Goal: Task Accomplishment & Management: Manage account settings

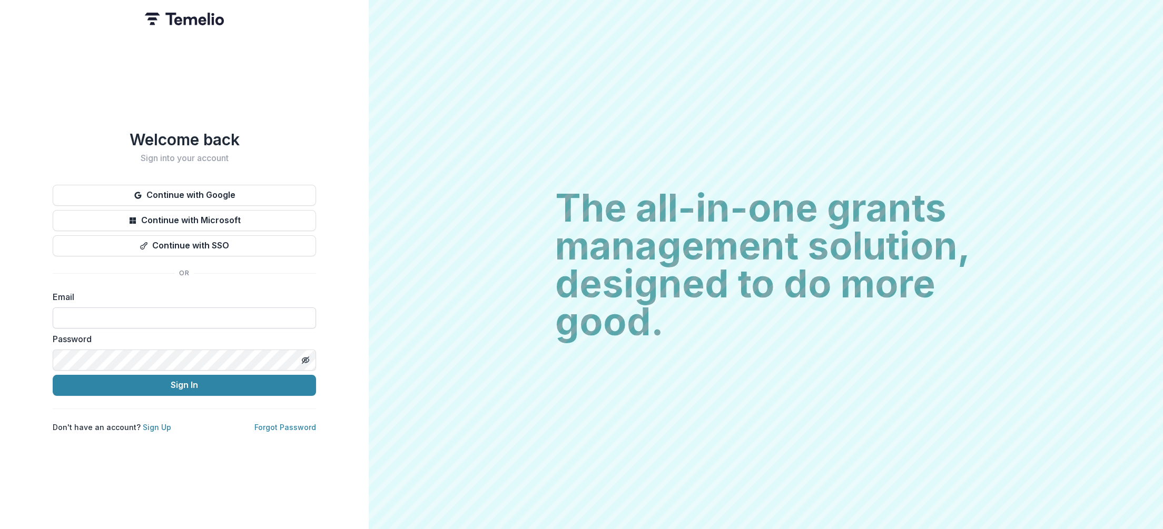
click at [215, 317] on input at bounding box center [184, 318] width 263 height 21
paste input "**********"
type input "**********"
click at [306, 356] on icon "Toggle password visibility" at bounding box center [305, 360] width 8 height 8
click at [257, 377] on button "Sign In" at bounding box center [184, 385] width 263 height 21
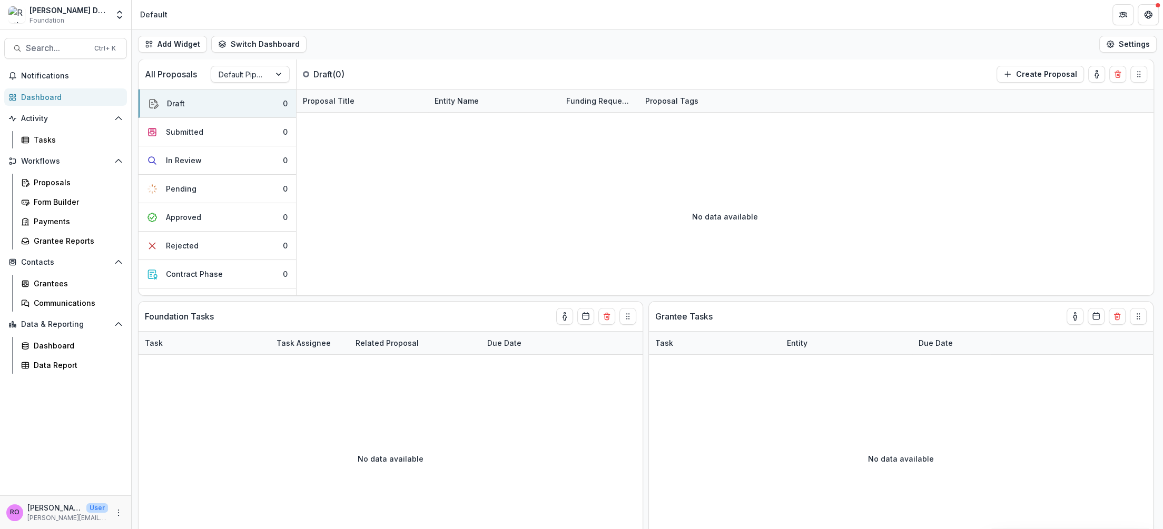
click at [53, 94] on div "Dashboard" at bounding box center [69, 97] width 97 height 11
click at [58, 142] on div "Tasks" at bounding box center [76, 139] width 85 height 11
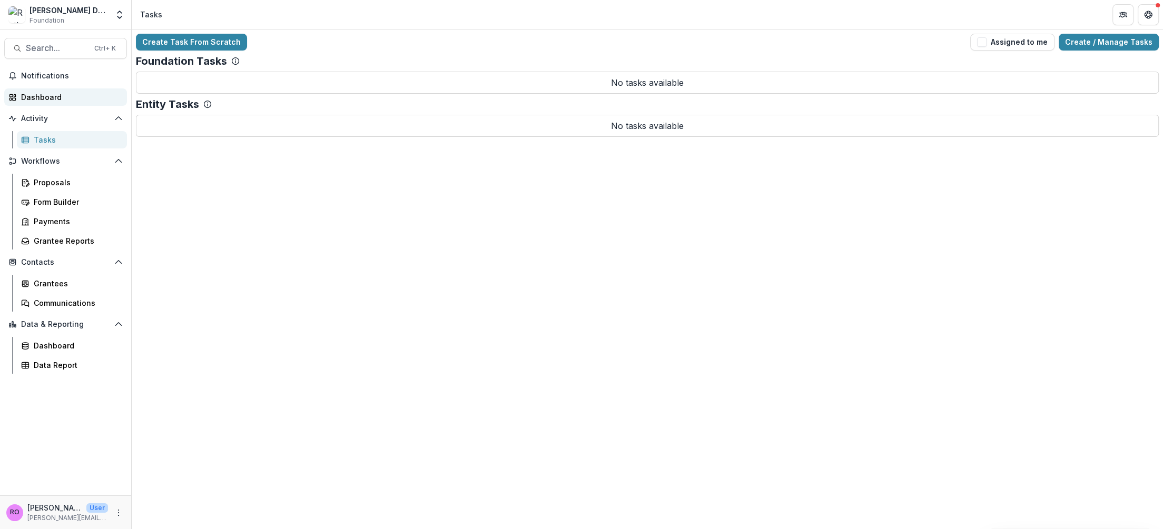
click at [68, 99] on div "Dashboard" at bounding box center [69, 97] width 97 height 11
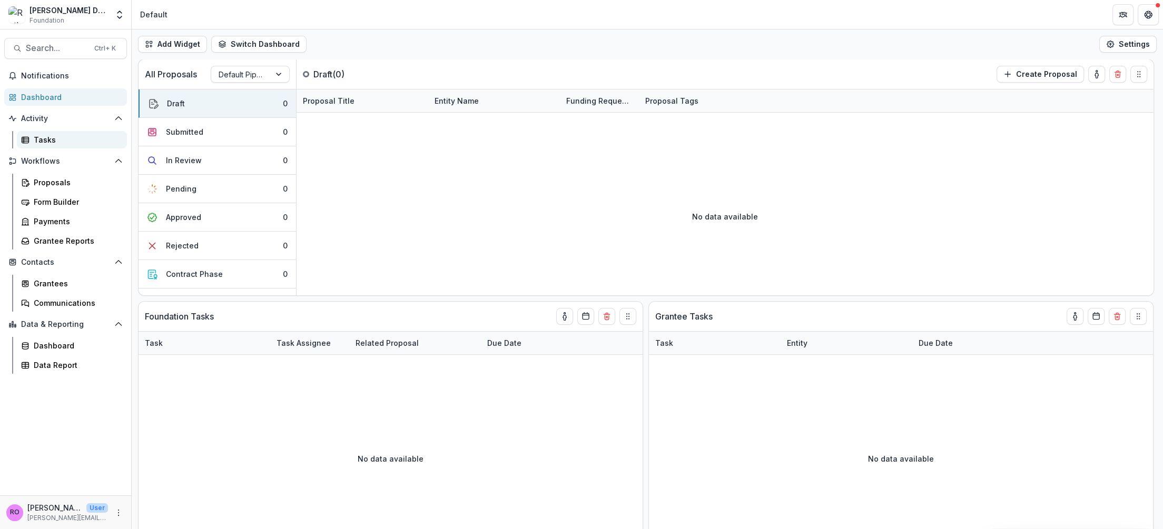
click at [58, 146] on link "Tasks" at bounding box center [72, 139] width 110 height 17
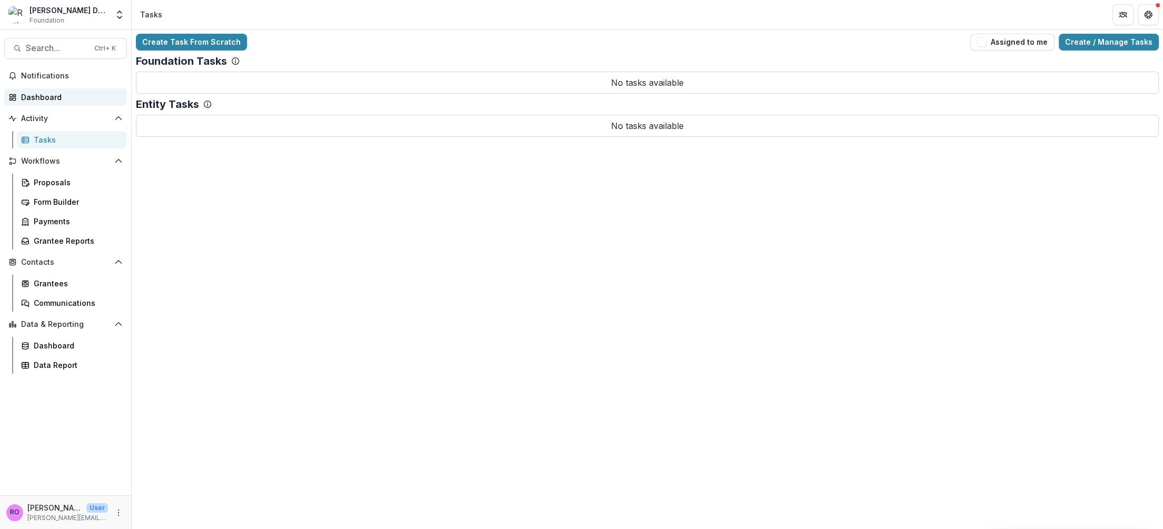
click at [61, 96] on div "Dashboard" at bounding box center [69, 97] width 97 height 11
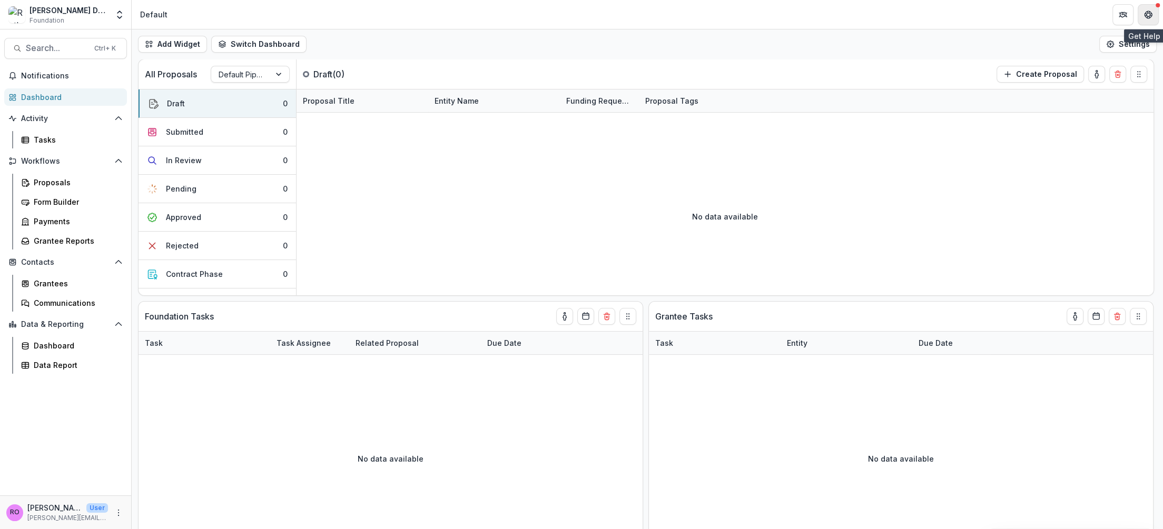
click at [1149, 22] on button "Get Help" at bounding box center [1148, 14] width 21 height 21
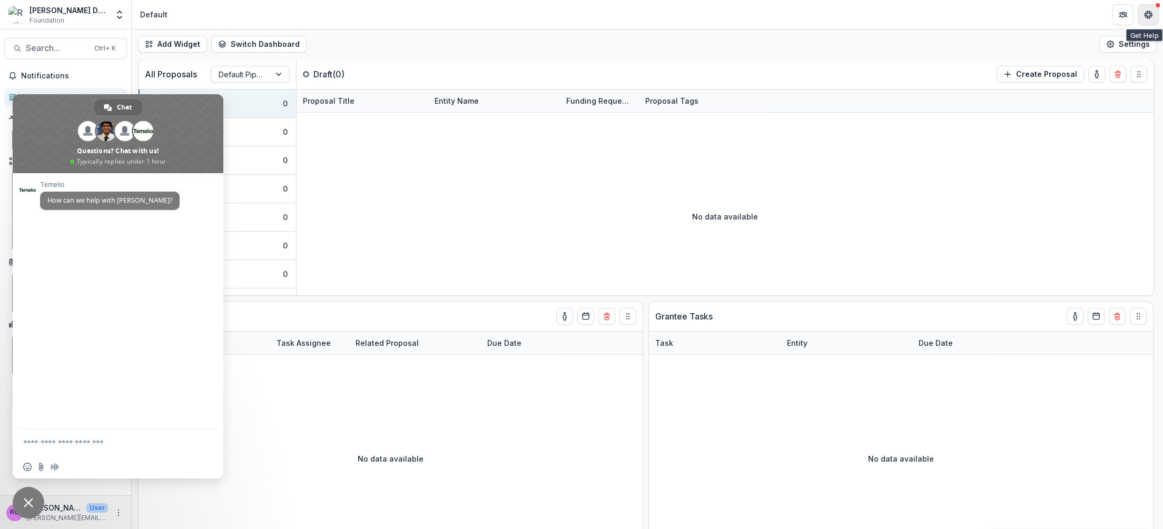
click at [1149, 19] on button "Get Help" at bounding box center [1148, 14] width 21 height 21
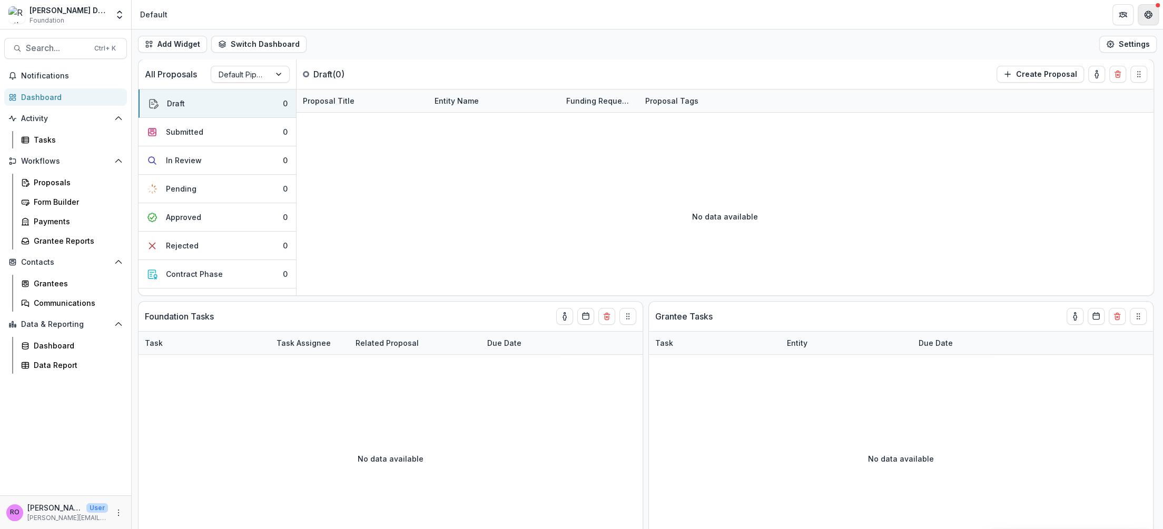
click at [1149, 19] on button "Get Help" at bounding box center [1148, 14] width 21 height 21
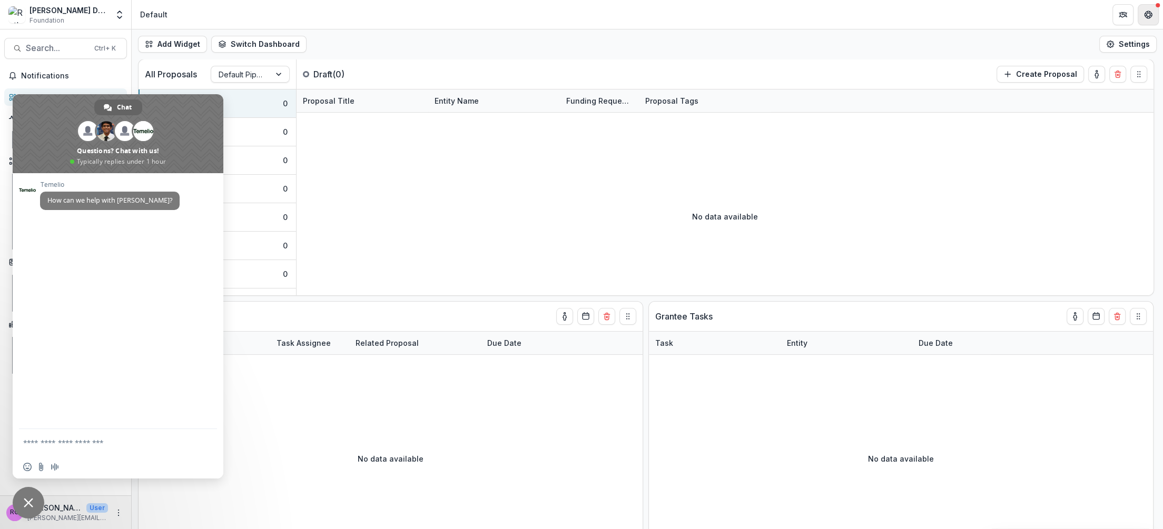
click at [1149, 19] on button "Get Help" at bounding box center [1148, 14] width 21 height 21
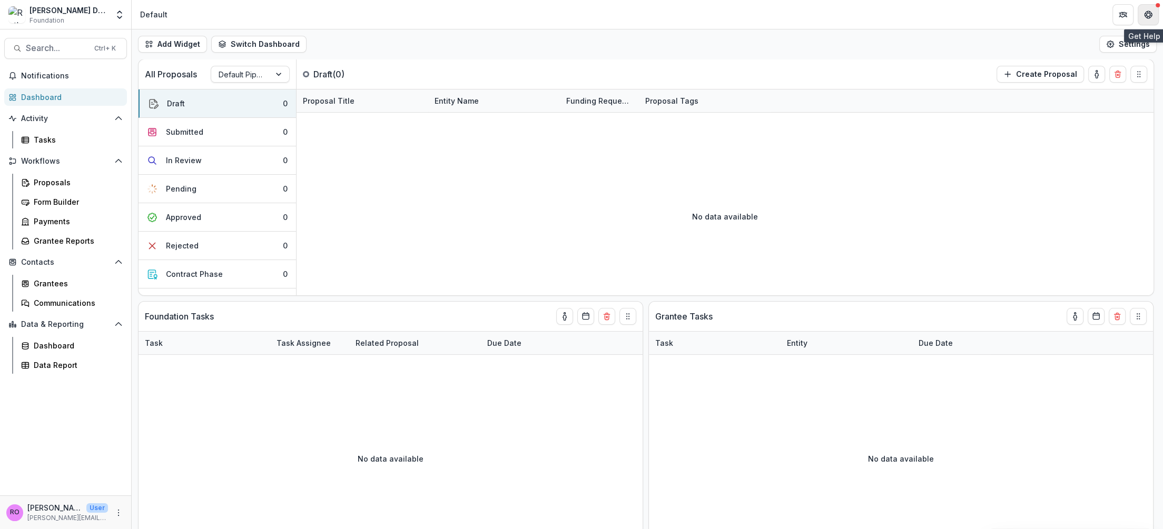
click at [1143, 19] on button "Get Help" at bounding box center [1148, 14] width 21 height 21
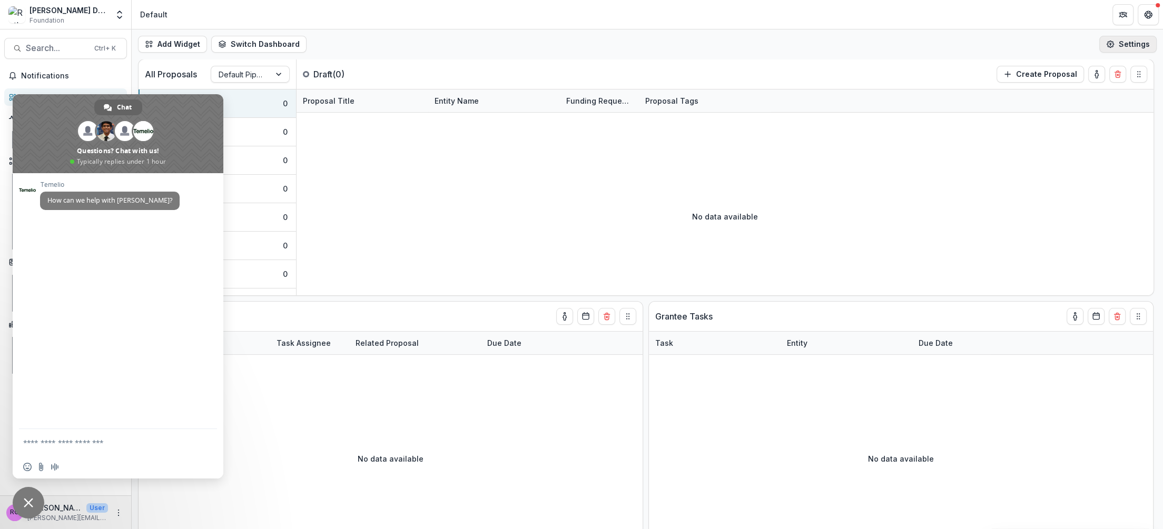
click at [1133, 44] on button "Settings" at bounding box center [1127, 44] width 57 height 17
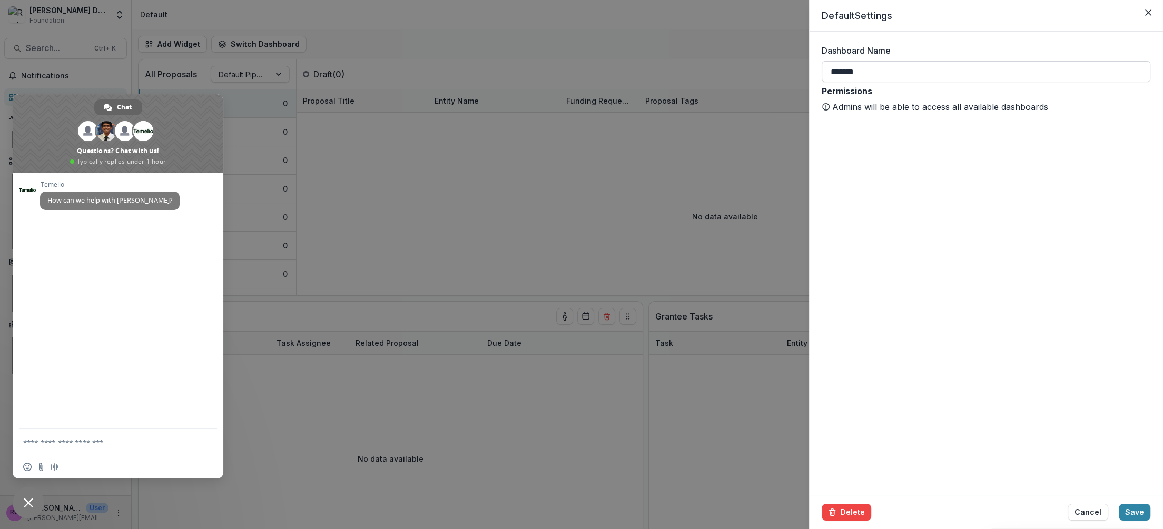
click at [893, 74] on input "*******" at bounding box center [986, 71] width 329 height 21
drag, startPoint x: 870, startPoint y: 76, endPoint x: 750, endPoint y: 72, distance: 120.2
click at [750, 72] on div "Default Settings Dashboard Name ******* Permissions Admins will be able to acce…" at bounding box center [581, 264] width 1163 height 529
type input "****"
click at [1119, 504] on button "Save" at bounding box center [1135, 512] width 32 height 17
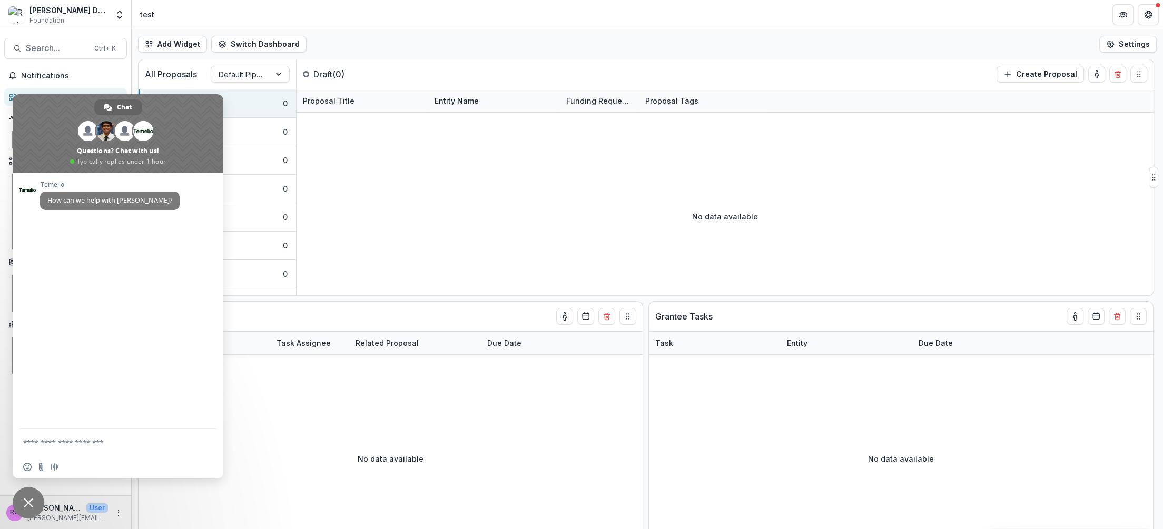
click at [526, 228] on div "No data available" at bounding box center [725, 216] width 857 height 158
click at [35, 501] on span "Close chat" at bounding box center [29, 503] width 32 height 32
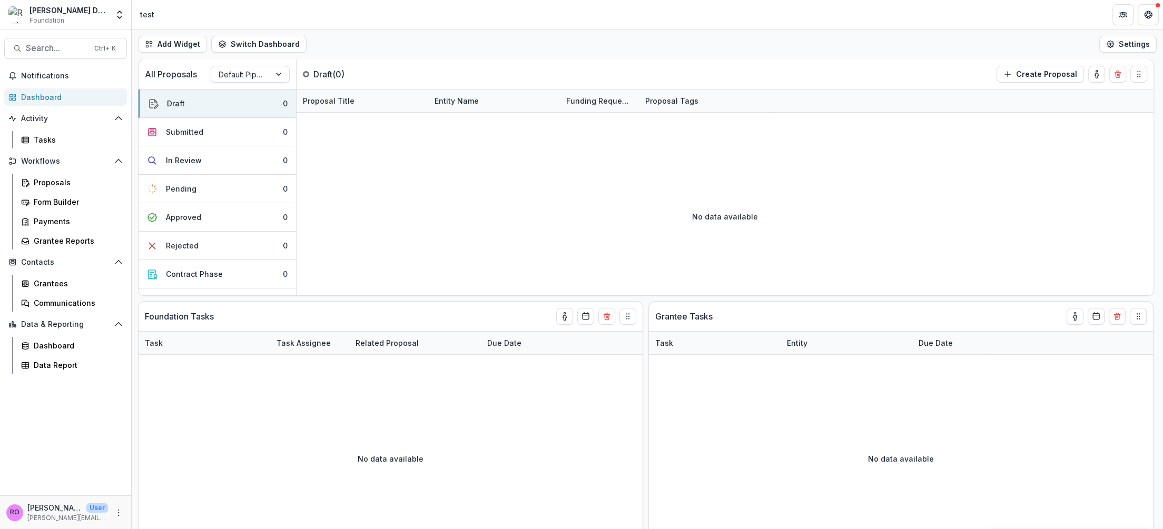
click at [72, 518] on p "ruthwick+google+oauth@trytemelio.com" at bounding box center [67, 518] width 81 height 9
click at [105, 511] on p "User" at bounding box center [97, 508] width 22 height 9
click at [96, 511] on p "User" at bounding box center [97, 508] width 22 height 9
drag, startPoint x: 75, startPoint y: 509, endPoint x: 66, endPoint y: 514, distance: 10.4
click at [72, 511] on p "Ruthwick Oauth" at bounding box center [54, 508] width 55 height 11
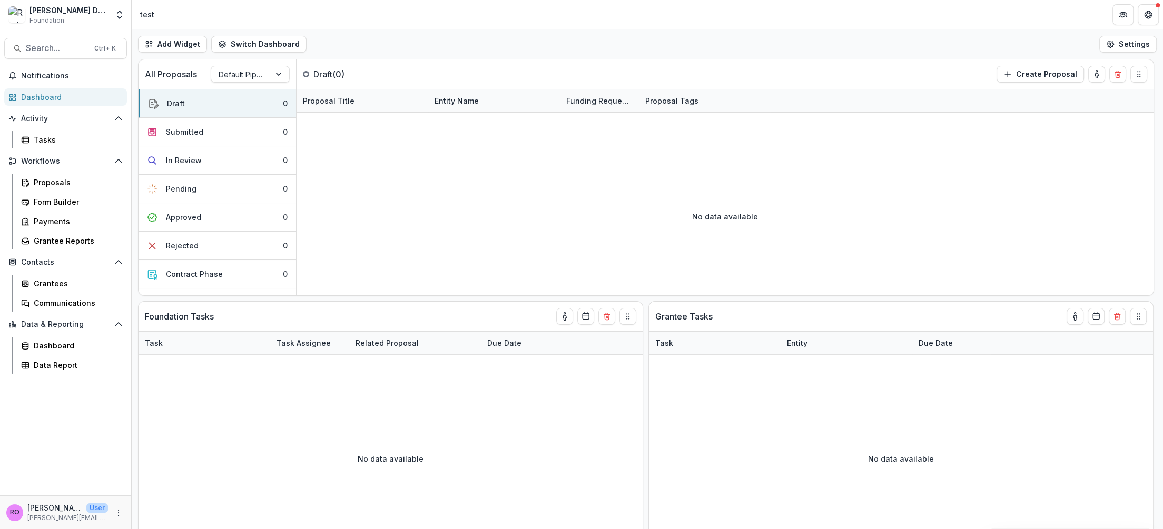
click at [65, 514] on p "ruthwick+google+oauth@trytemelio.com" at bounding box center [67, 518] width 81 height 9
click at [67, 347] on div "Dashboard" at bounding box center [76, 345] width 85 height 11
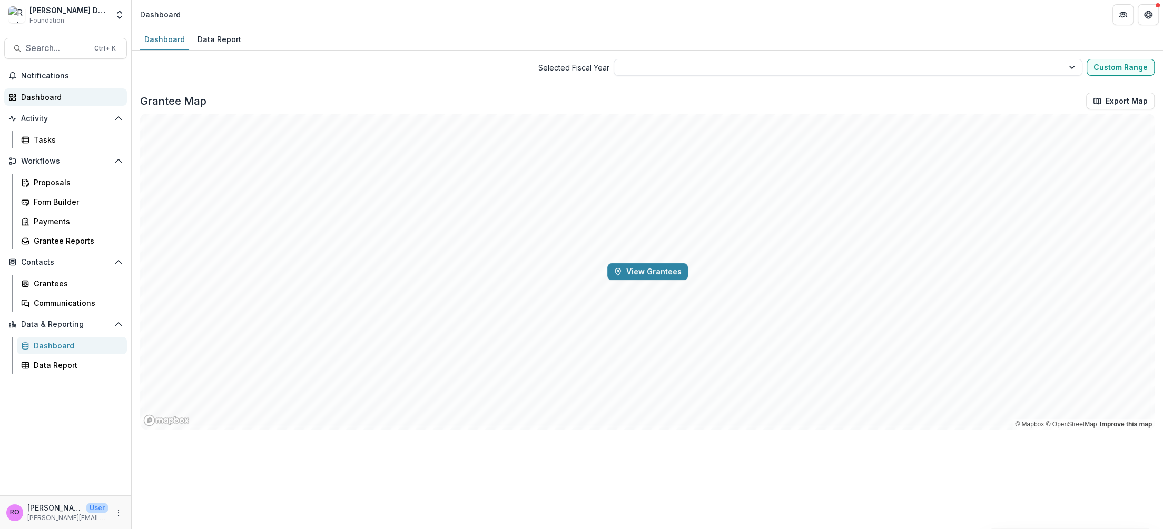
click at [55, 100] on div "Dashboard" at bounding box center [69, 97] width 97 height 11
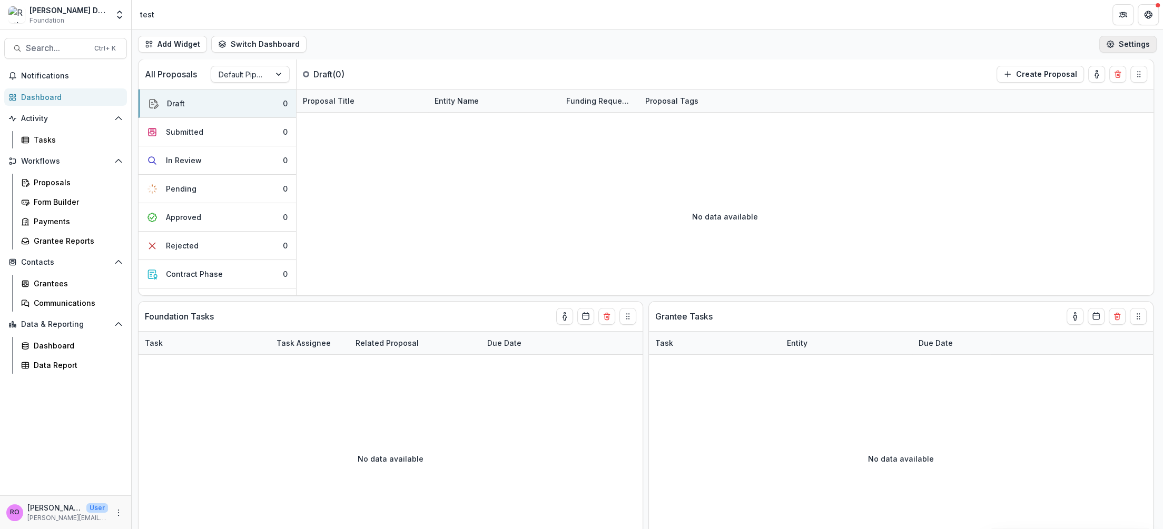
click at [1129, 49] on button "Settings" at bounding box center [1127, 44] width 57 height 17
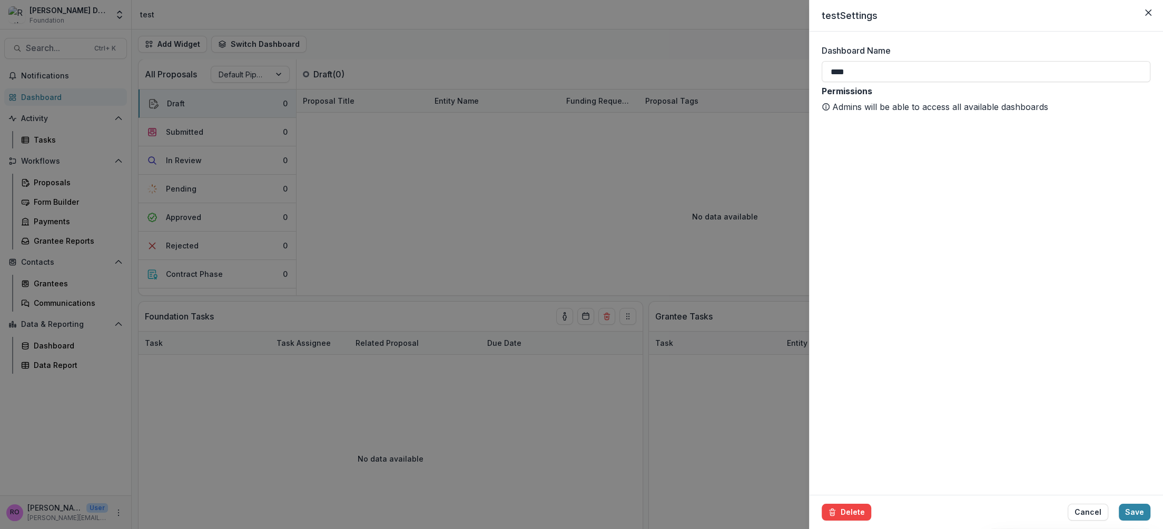
click at [1008, 389] on form "Dashboard Name **** Permissions Admins will be able to access all available das…" at bounding box center [986, 264] width 354 height 464
click at [1137, 13] on header "test Settings" at bounding box center [986, 16] width 354 height 32
click at [1143, 16] on button "Close" at bounding box center [1148, 12] width 17 height 17
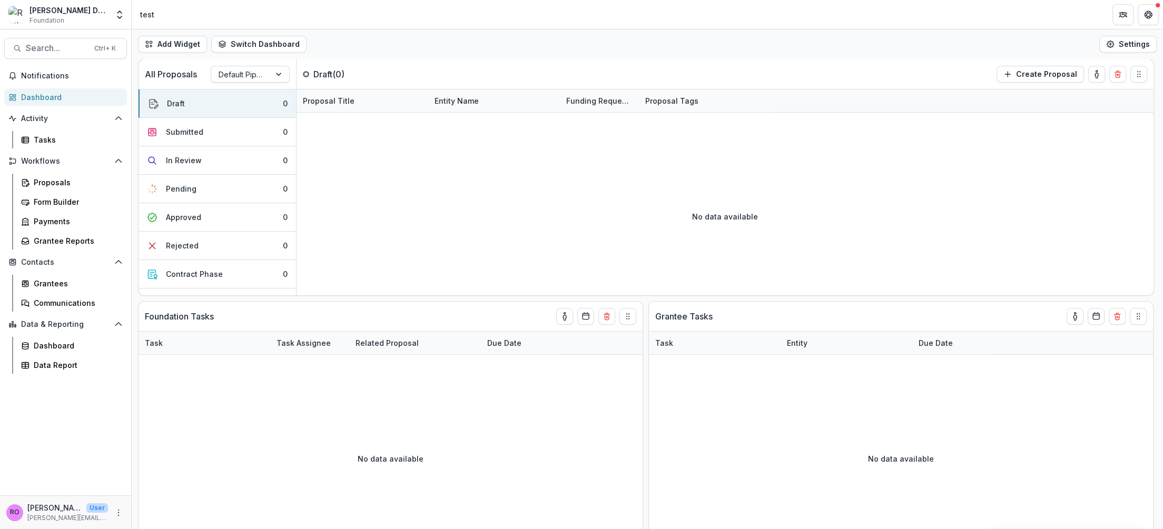
click at [250, 19] on header "test" at bounding box center [647, 14] width 1031 height 29
drag, startPoint x: 368, startPoint y: 107, endPoint x: 378, endPoint y: 129, distance: 23.8
click at [378, 129] on div "Proposal Title Entity Name Funding Requested Proposal Tags No data available" at bounding box center [725, 193] width 857 height 206
drag, startPoint x: 131, startPoint y: 53, endPoint x: 135, endPoint y: 59, distance: 6.9
click at [134, 58] on div "Add Widget Switch Dashboard test New Dashboard Settings" at bounding box center [647, 43] width 1031 height 29
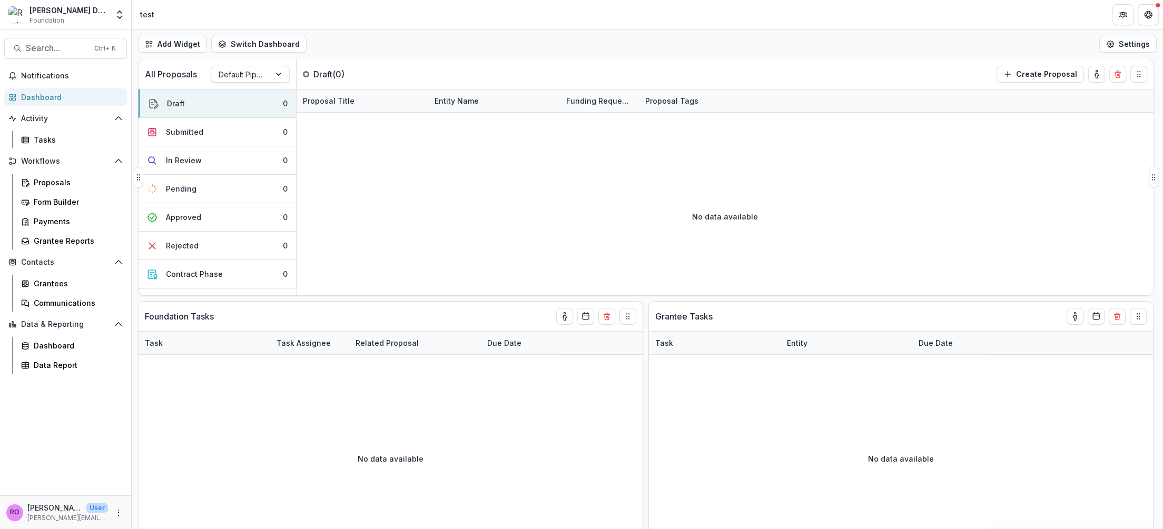
click at [160, 71] on p "All Proposals" at bounding box center [171, 74] width 52 height 13
click at [311, 73] on div "Draft ( 0 )" at bounding box center [348, 74] width 102 height 13
click at [328, 77] on p "Draft ( 0 )" at bounding box center [352, 74] width 79 height 13
click at [243, 46] on button "Switch Dashboard" at bounding box center [258, 44] width 95 height 17
click at [245, 77] on div "test New Dashboard" at bounding box center [270, 79] width 118 height 44
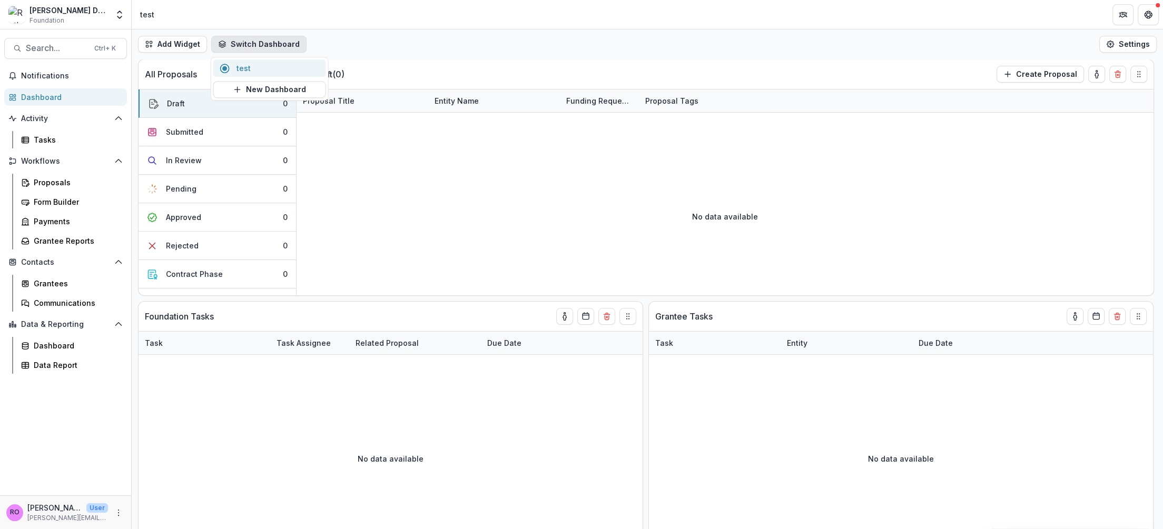
click at [248, 68] on span "test" at bounding box center [278, 68] width 83 height 11
click at [266, 51] on button "Switch Dashboard" at bounding box center [258, 44] width 95 height 17
click at [260, 66] on span "test" at bounding box center [278, 68] width 83 height 11
click at [247, 43] on button "Switch Dashboard" at bounding box center [258, 44] width 95 height 17
click at [432, 230] on div "No data available" at bounding box center [725, 216] width 857 height 158
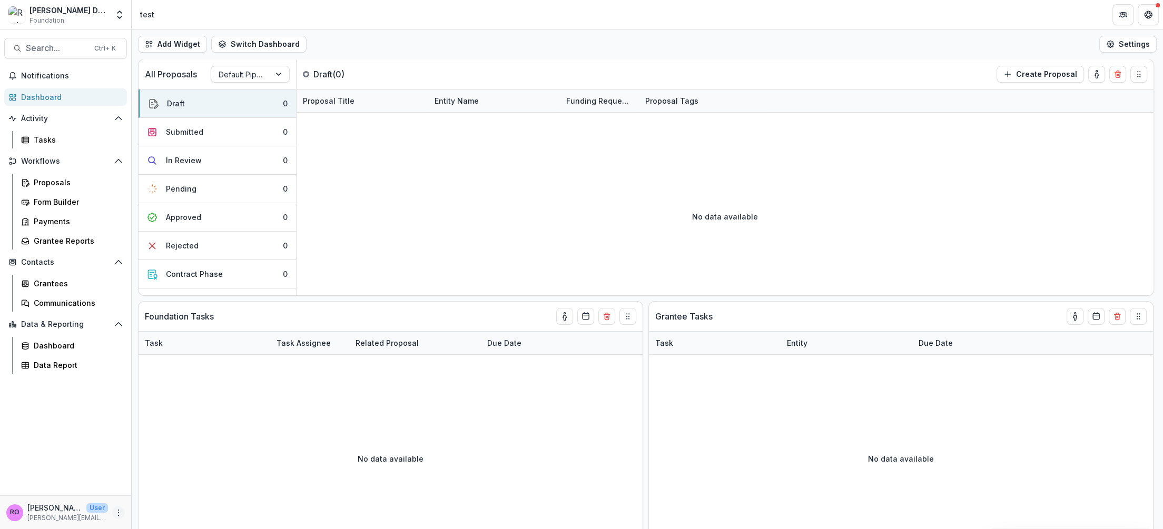
click at [115, 509] on icon "More" at bounding box center [118, 513] width 8 height 8
click at [180, 490] on link "User Settings" at bounding box center [188, 490] width 113 height 17
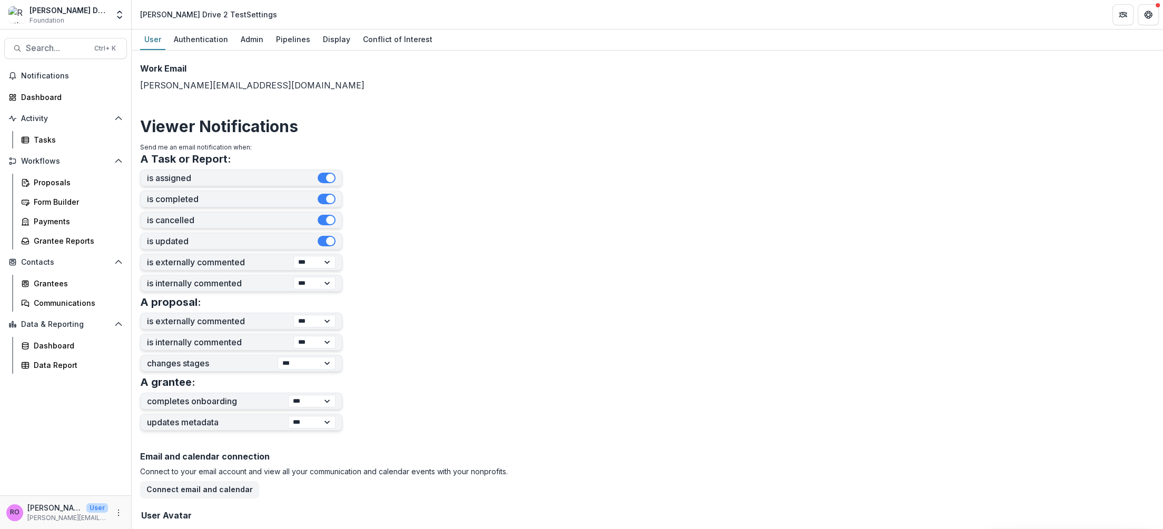
scroll to position [240, 0]
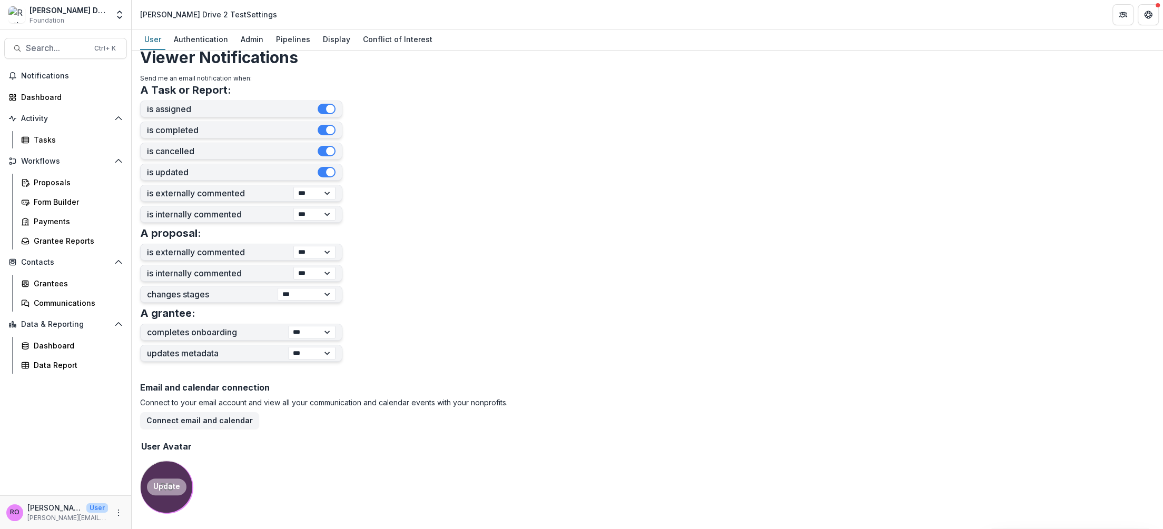
click at [154, 479] on button "Update" at bounding box center [167, 487] width 40 height 17
click at [244, 38] on div "Admin" at bounding box center [252, 39] width 31 height 15
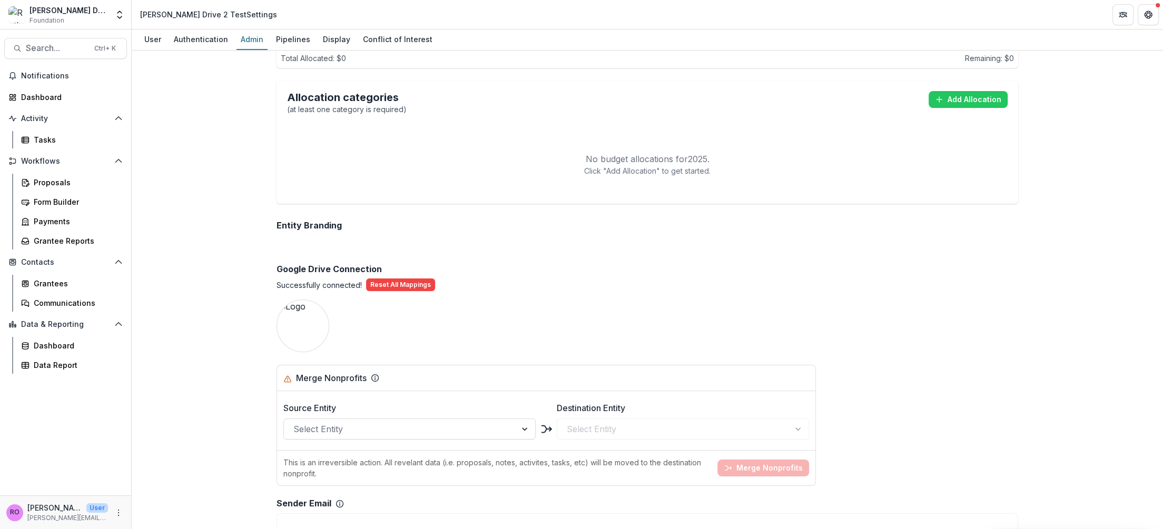
scroll to position [672, 0]
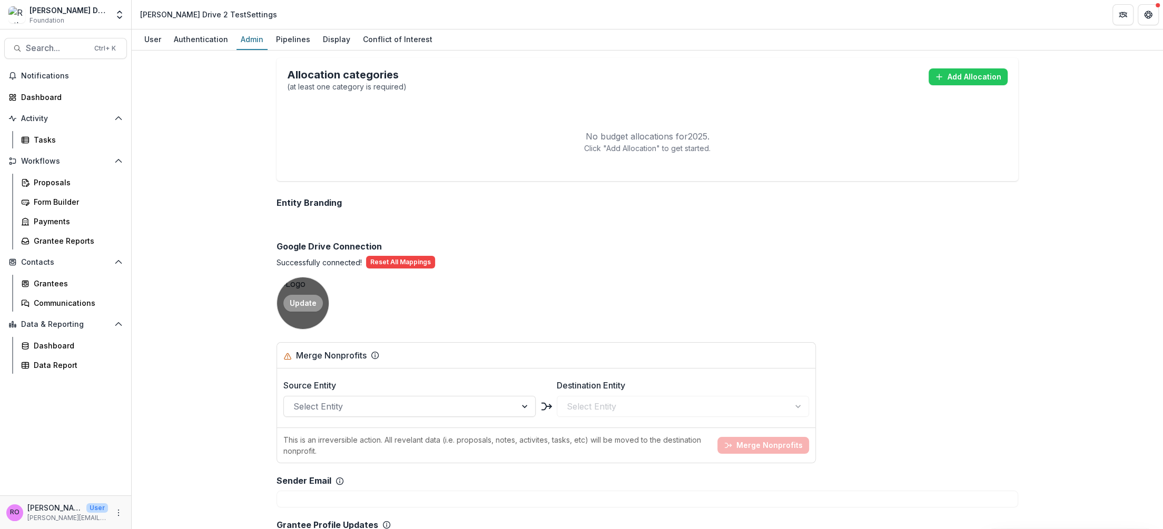
click at [317, 290] on div "Update" at bounding box center [303, 304] width 52 height 52
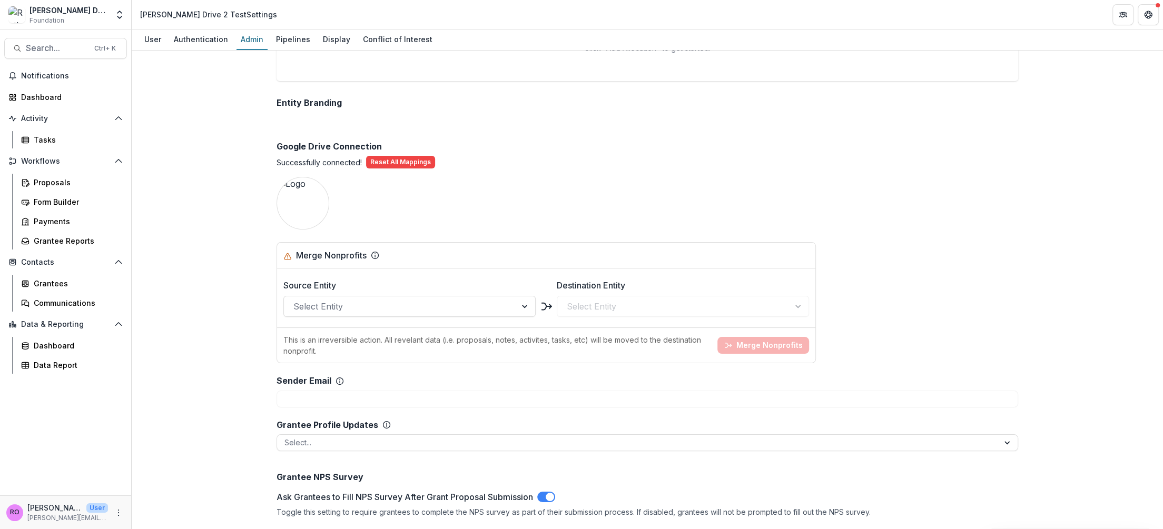
scroll to position [638, 0]
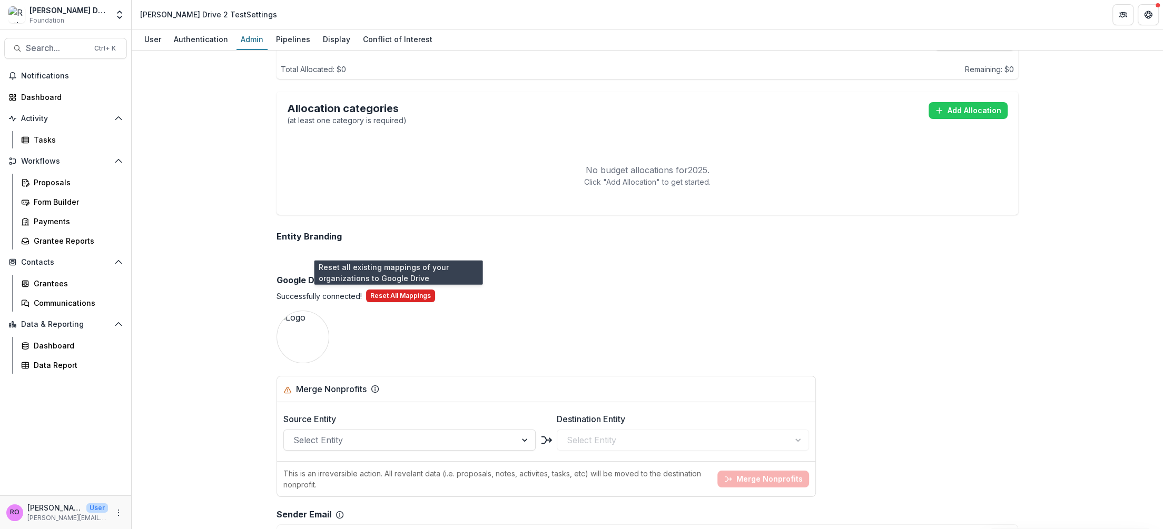
click at [400, 294] on button "Reset All Mappings" at bounding box center [400, 296] width 69 height 13
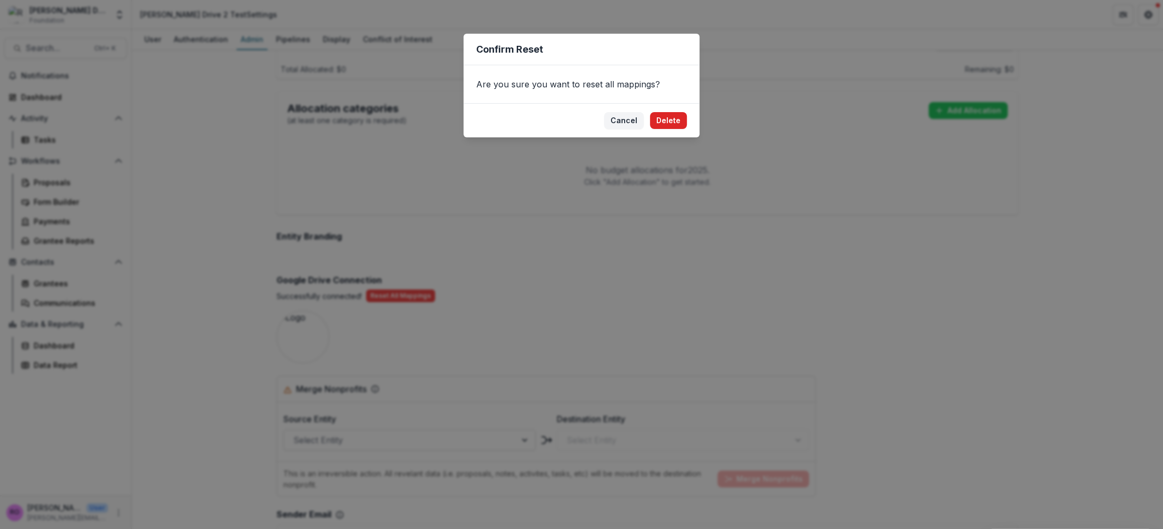
click at [668, 117] on button "Delete" at bounding box center [668, 120] width 37 height 17
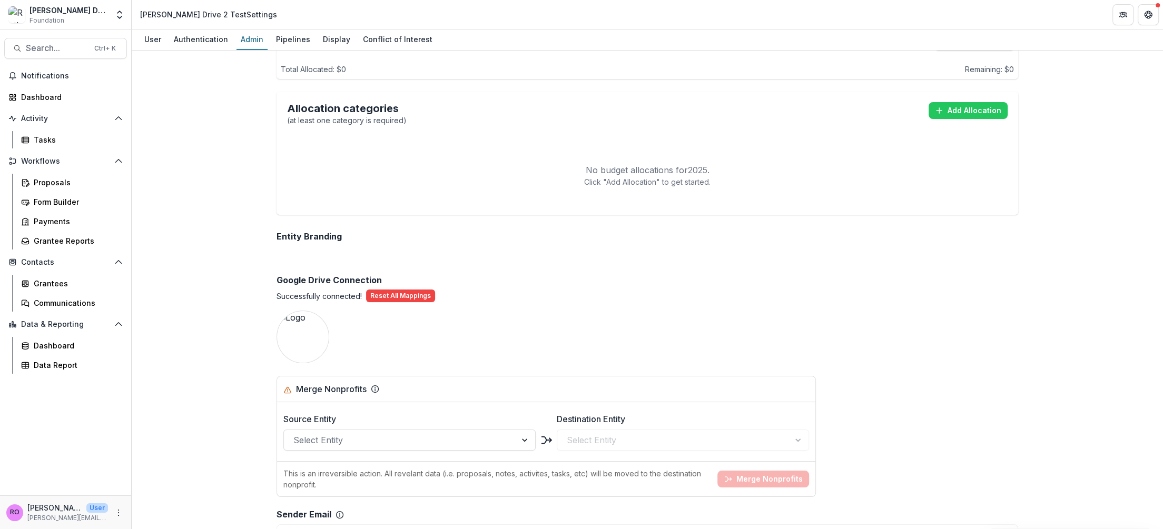
click at [468, 323] on div "Team ( 3 ) Add Team Member + Name Title Email Permissions Ruthwick Pathireddy r…" at bounding box center [647, 273] width 759 height 1705
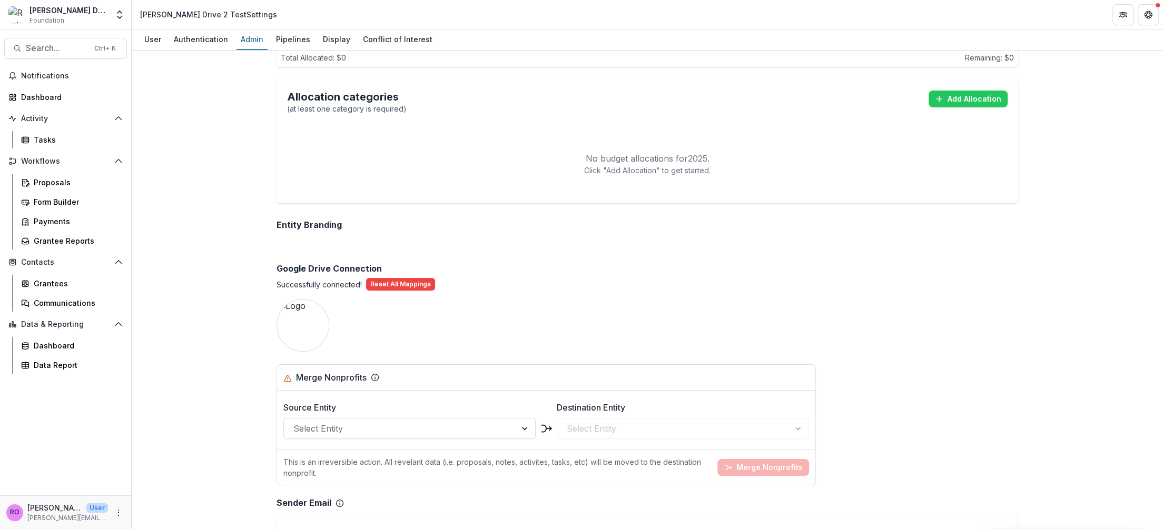
scroll to position [691, 0]
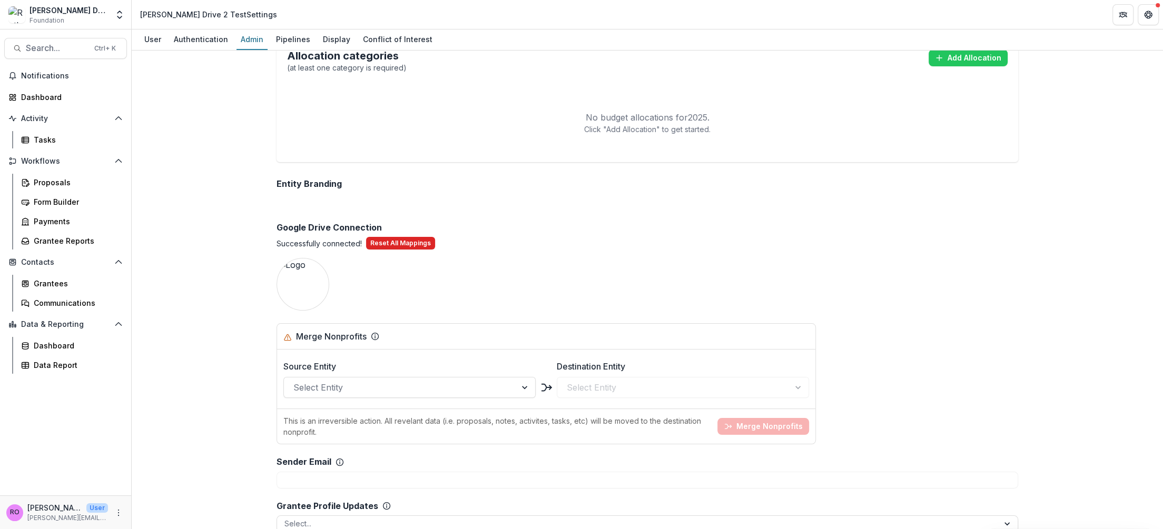
click at [397, 241] on button "Reset All Mappings" at bounding box center [400, 243] width 69 height 13
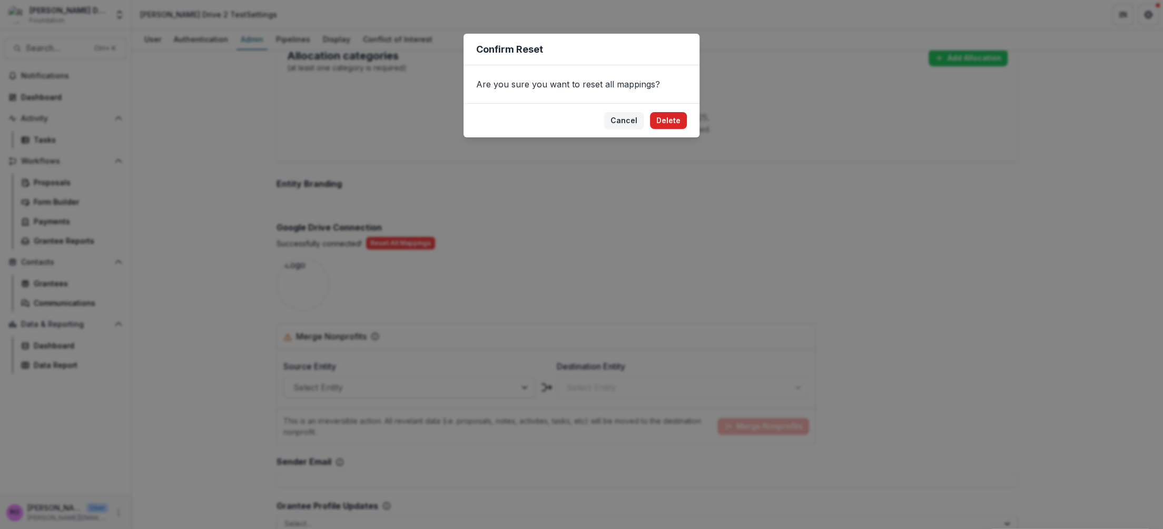
click at [674, 124] on button "Delete" at bounding box center [668, 120] width 37 height 17
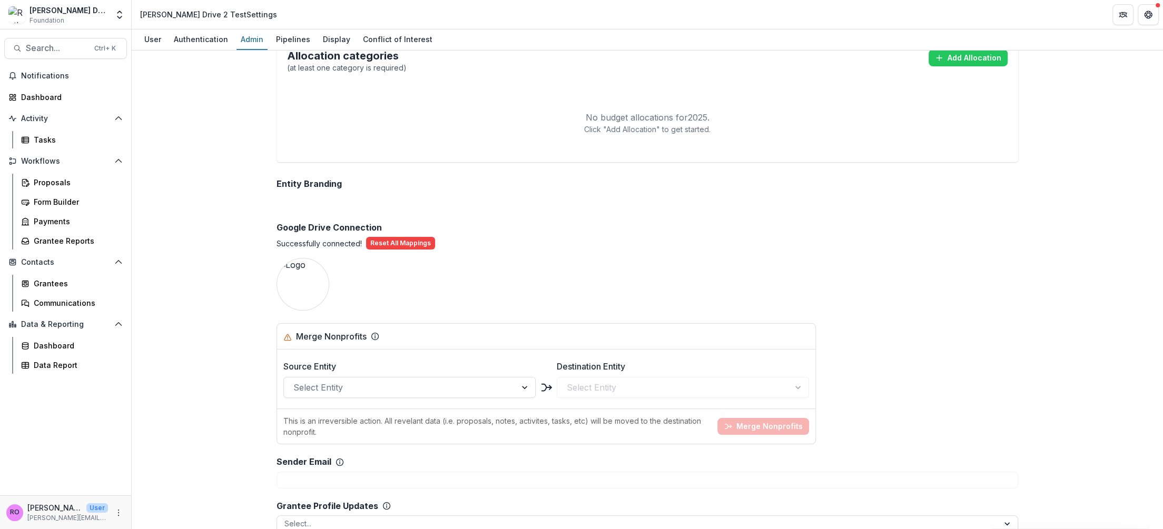
click at [561, 234] on div "Google Drive Connection Successfully connected! Reset All Mappings" at bounding box center [648, 224] width 742 height 52
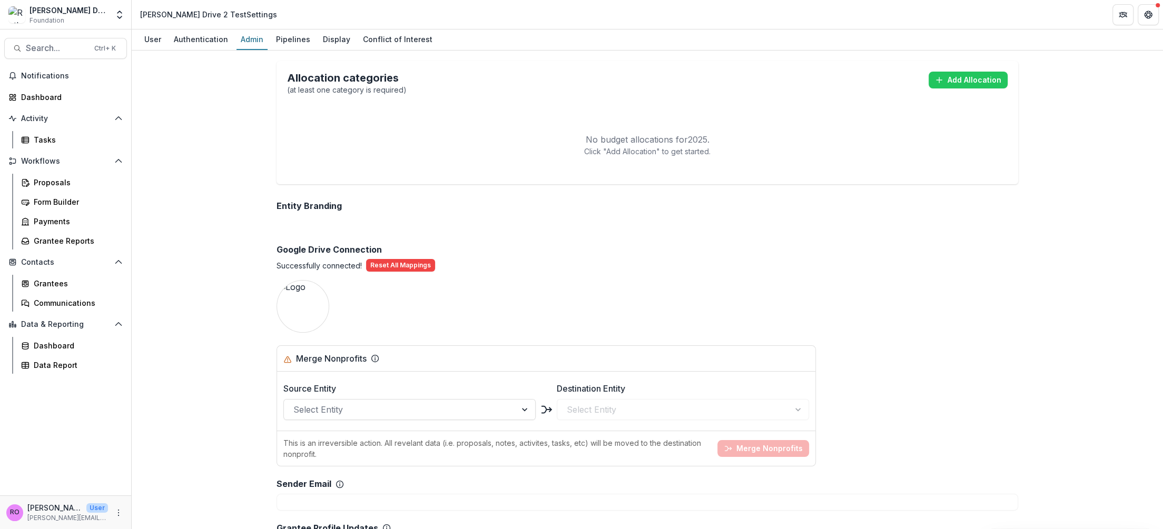
scroll to position [691, 0]
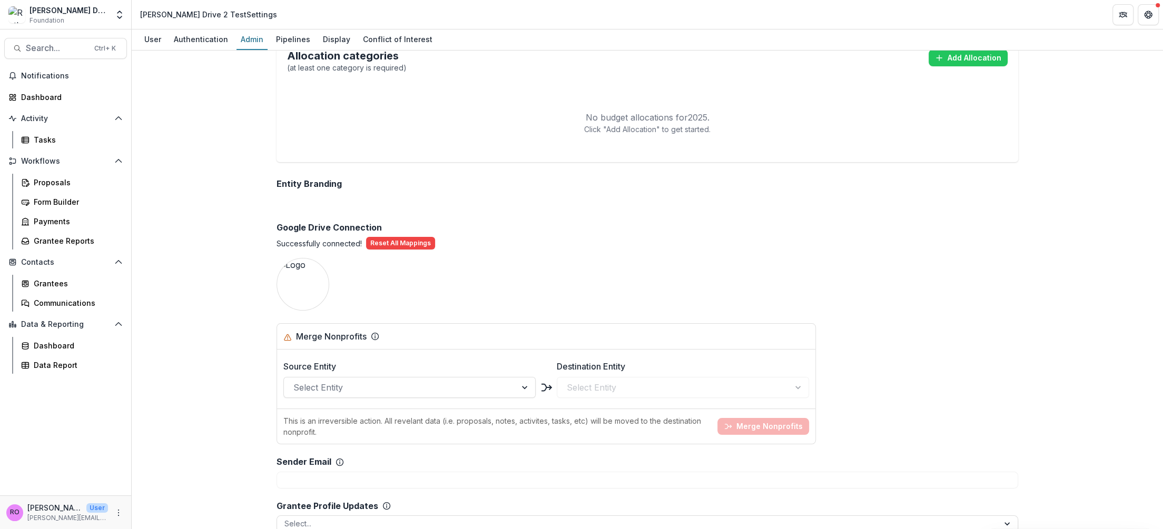
click at [323, 243] on p "Successfully connected!" at bounding box center [319, 243] width 85 height 11
click at [420, 245] on button "Reset All Mappings" at bounding box center [400, 243] width 69 height 13
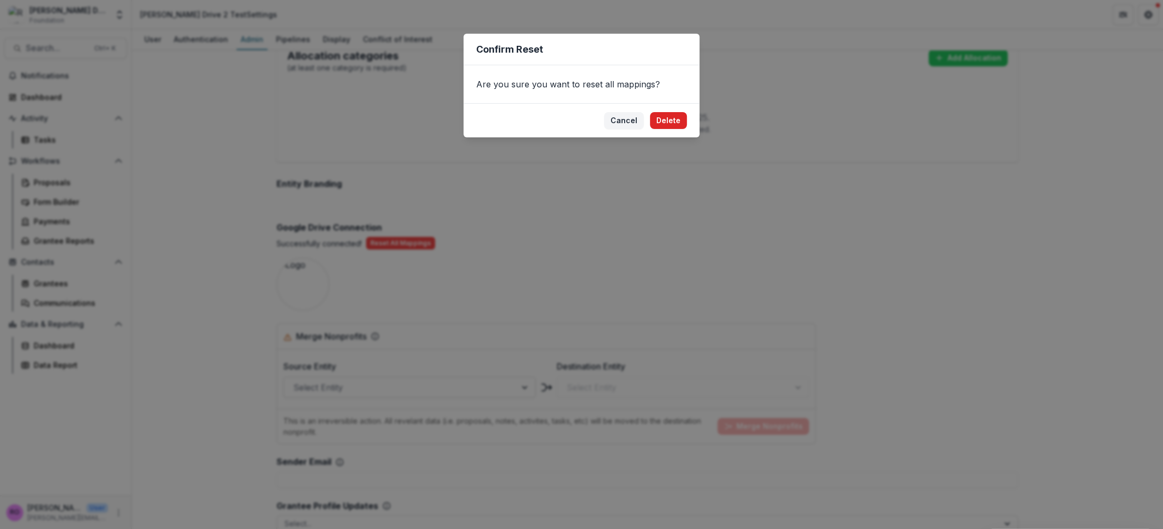
click at [676, 123] on button "Delete" at bounding box center [668, 120] width 37 height 17
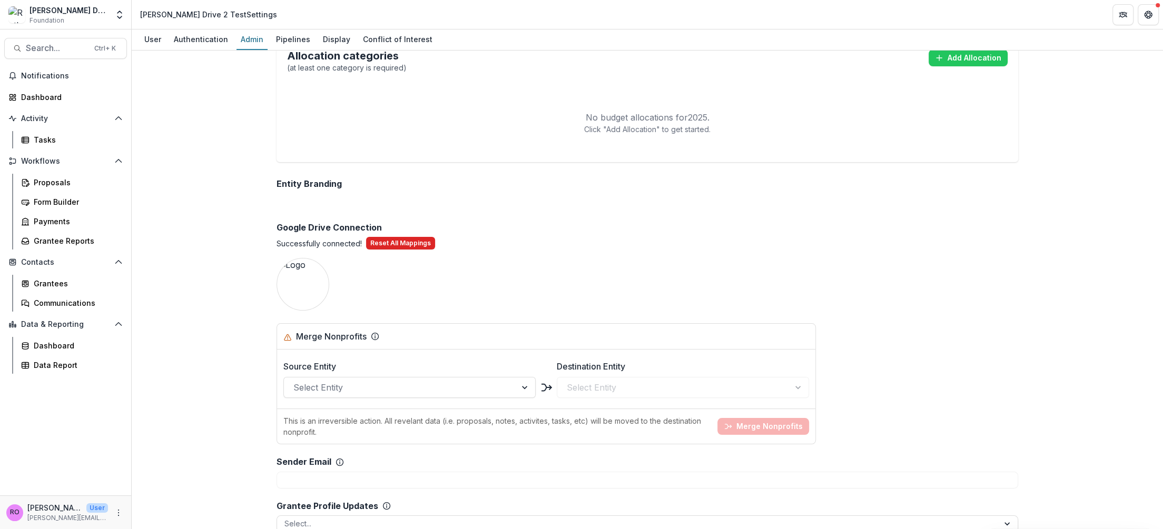
click at [411, 245] on button "Reset All Mappings" at bounding box center [400, 243] width 69 height 13
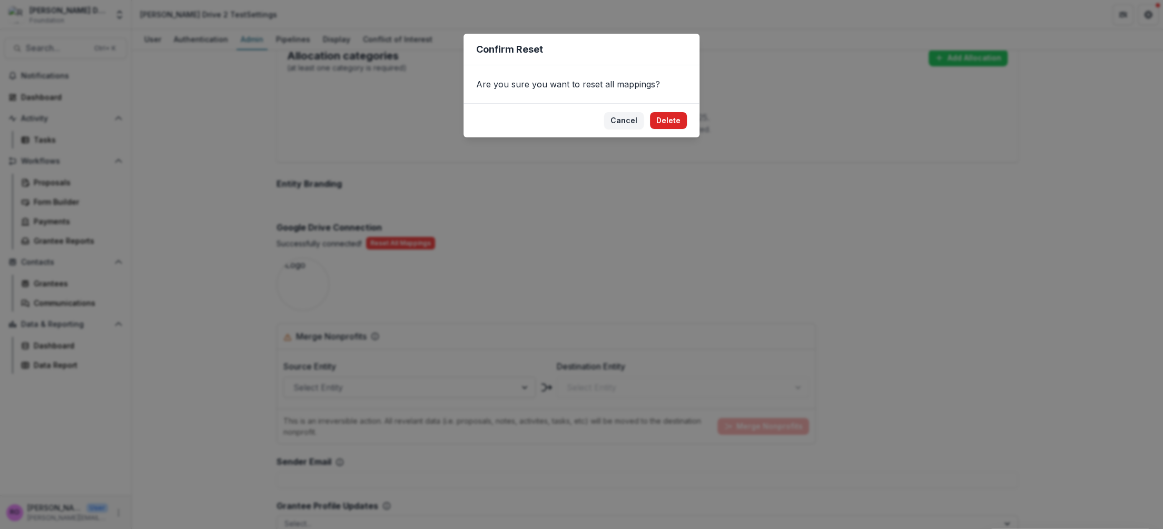
click at [676, 123] on button "Delete" at bounding box center [668, 120] width 37 height 17
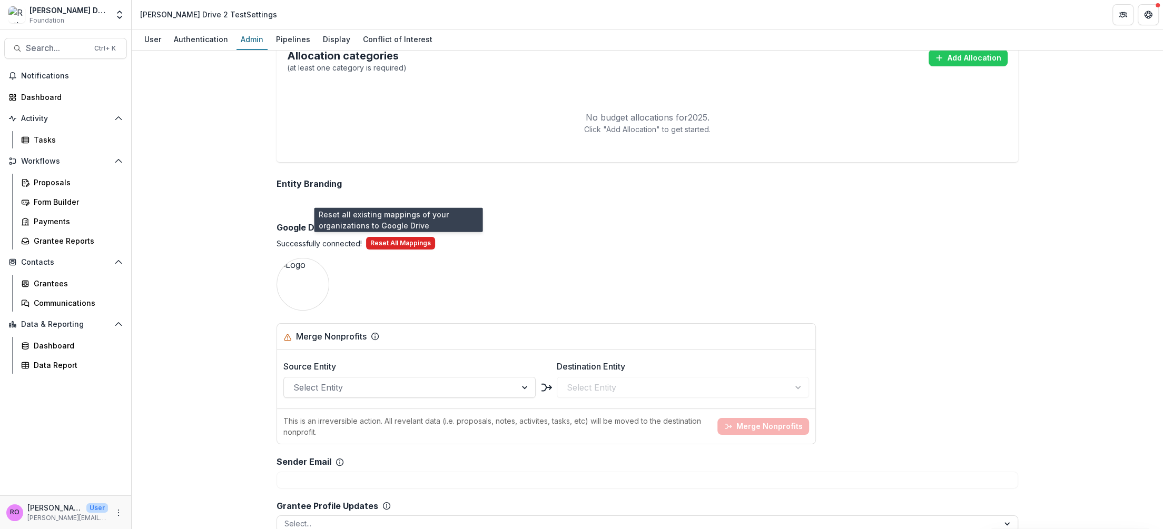
click at [423, 243] on button "Reset All Mappings" at bounding box center [400, 243] width 69 height 13
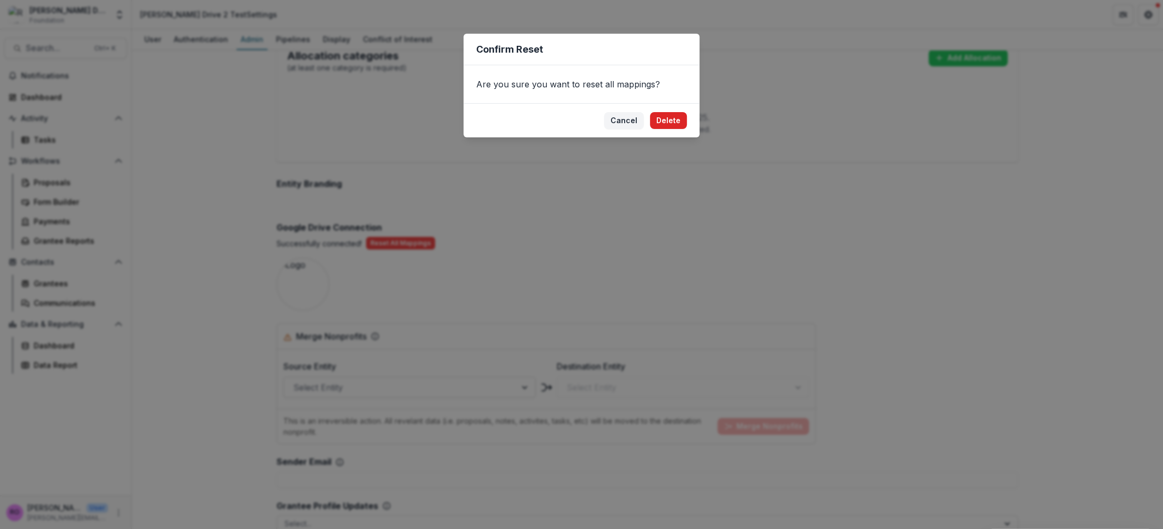
drag, startPoint x: 673, startPoint y: 141, endPoint x: 680, endPoint y: 124, distance: 18.2
click at [675, 136] on div "Confirm Reset Are you sure you want to reset all mappings? Cancel Delete" at bounding box center [581, 264] width 1163 height 529
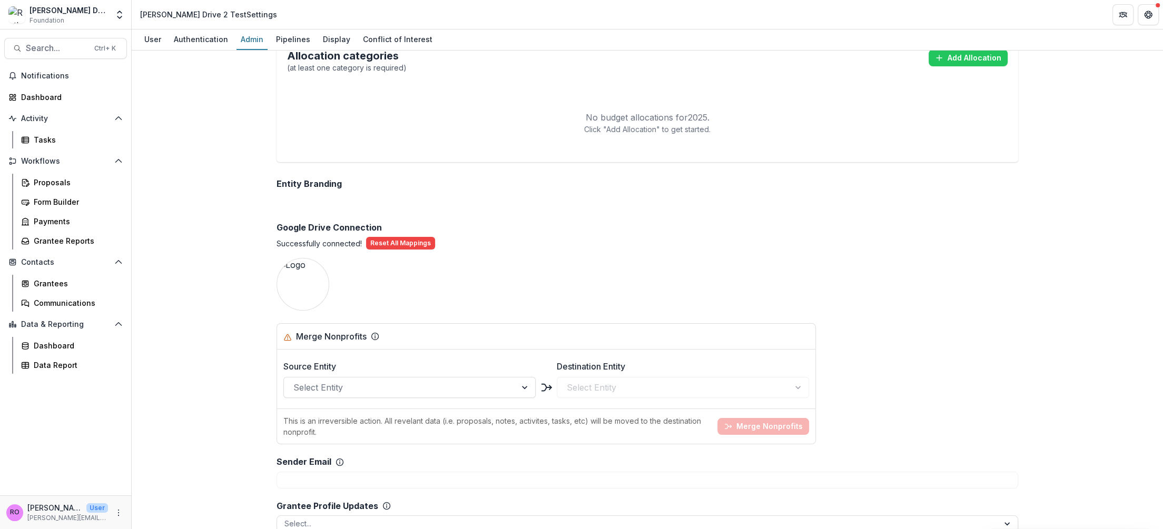
click at [680, 124] on p "Click "Add Allocation" to get started." at bounding box center [647, 129] width 721 height 11
click at [404, 243] on button "Reset All Mappings" at bounding box center [400, 243] width 69 height 13
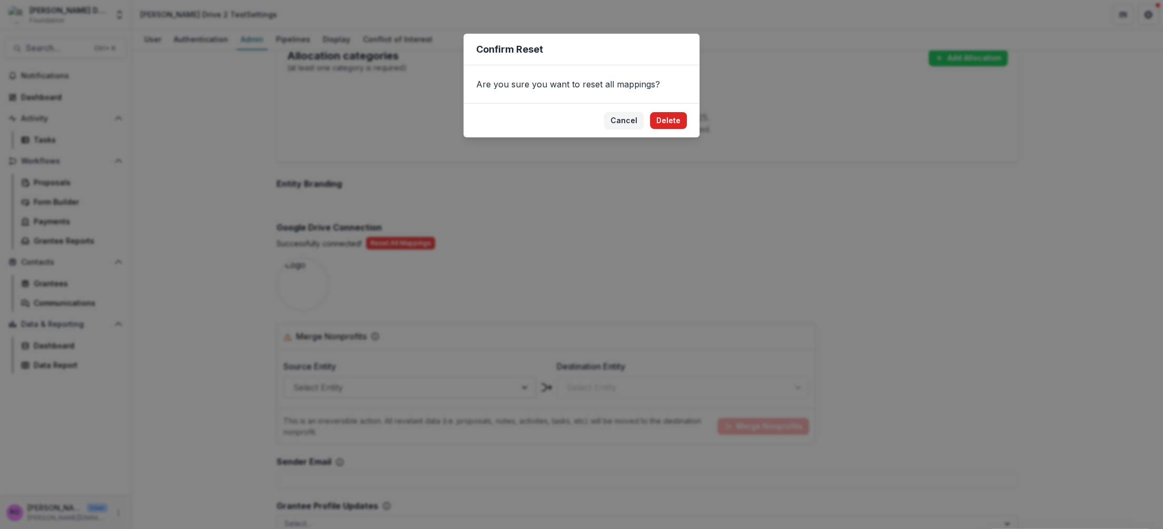
click at [669, 124] on button "Delete" at bounding box center [668, 120] width 37 height 17
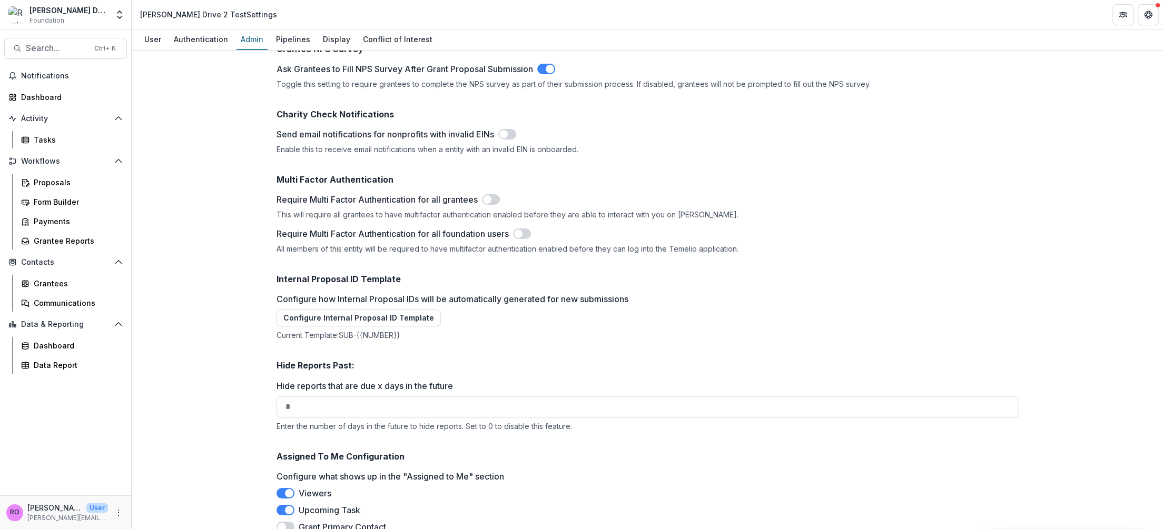
scroll to position [1243, 0]
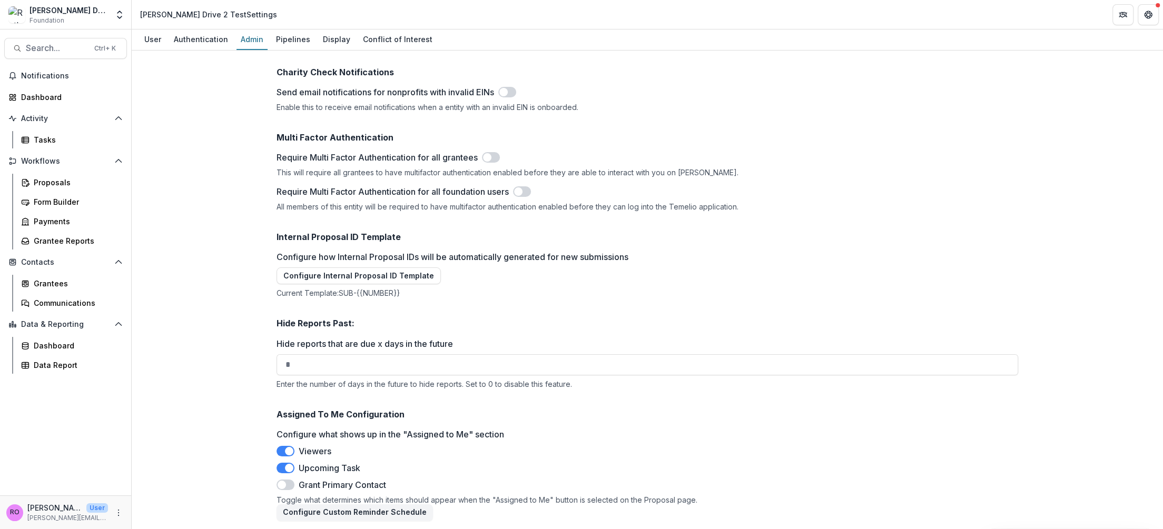
click at [828, 263] on div "Configure how Internal Proposal IDs will be automatically generated for new sub…" at bounding box center [648, 274] width 742 height 47
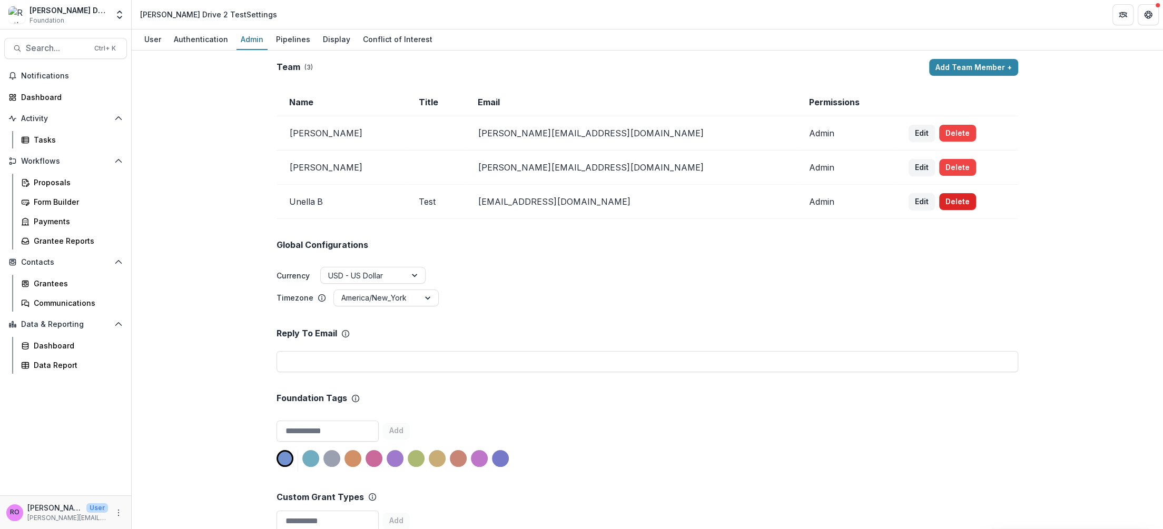
click at [951, 203] on button "Delete" at bounding box center [957, 201] width 37 height 17
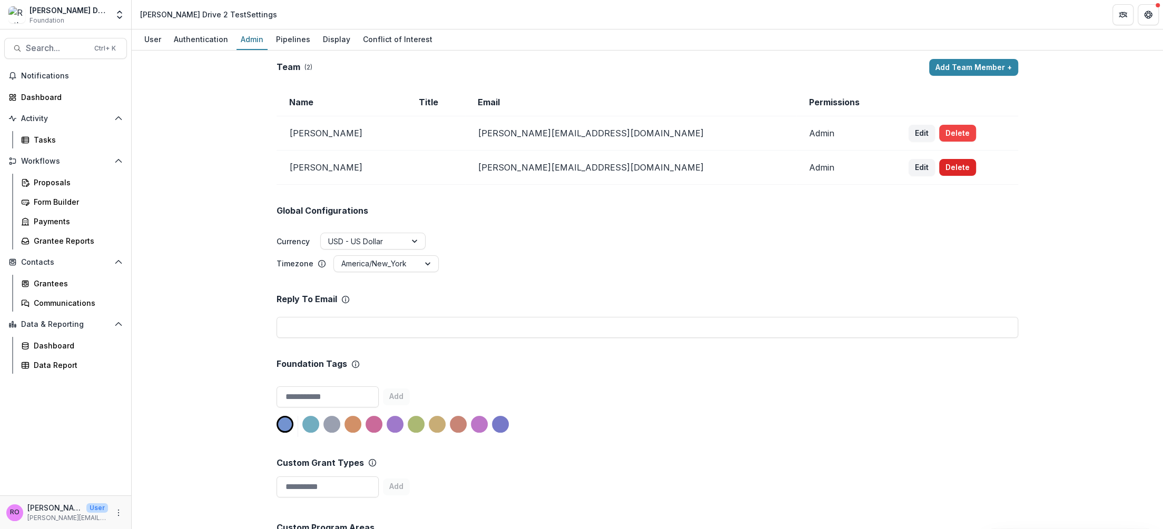
click at [955, 173] on button "Delete" at bounding box center [957, 167] width 37 height 17
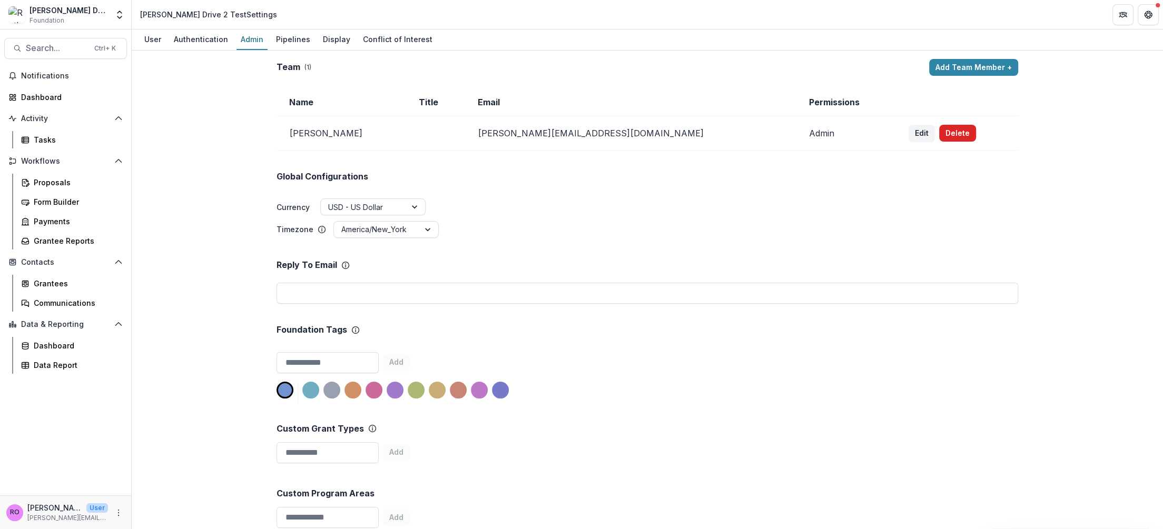
click at [947, 125] on div "Edit Delete" at bounding box center [957, 133] width 97 height 17
click at [942, 132] on button "Delete" at bounding box center [957, 133] width 37 height 17
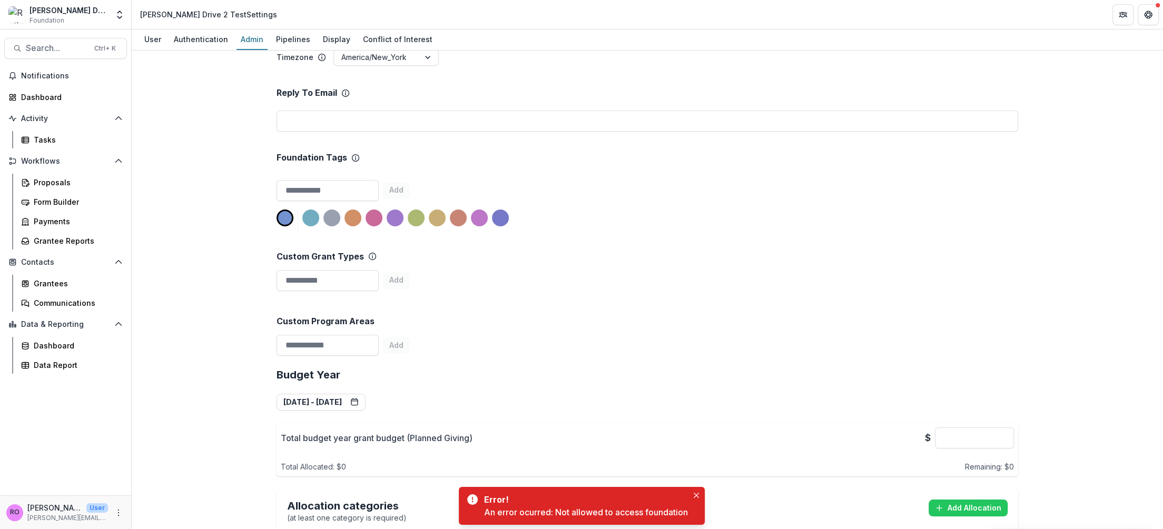
scroll to position [518, 0]
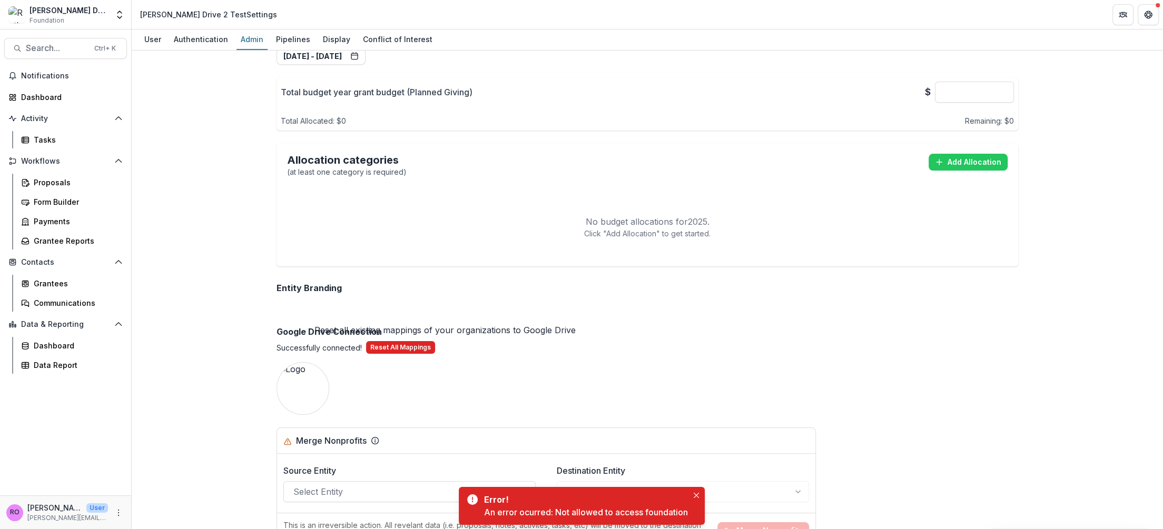
click at [408, 348] on button "Reset All Mappings" at bounding box center [400, 347] width 69 height 13
drag, startPoint x: 688, startPoint y: 114, endPoint x: 683, endPoint y: 117, distance: 6.1
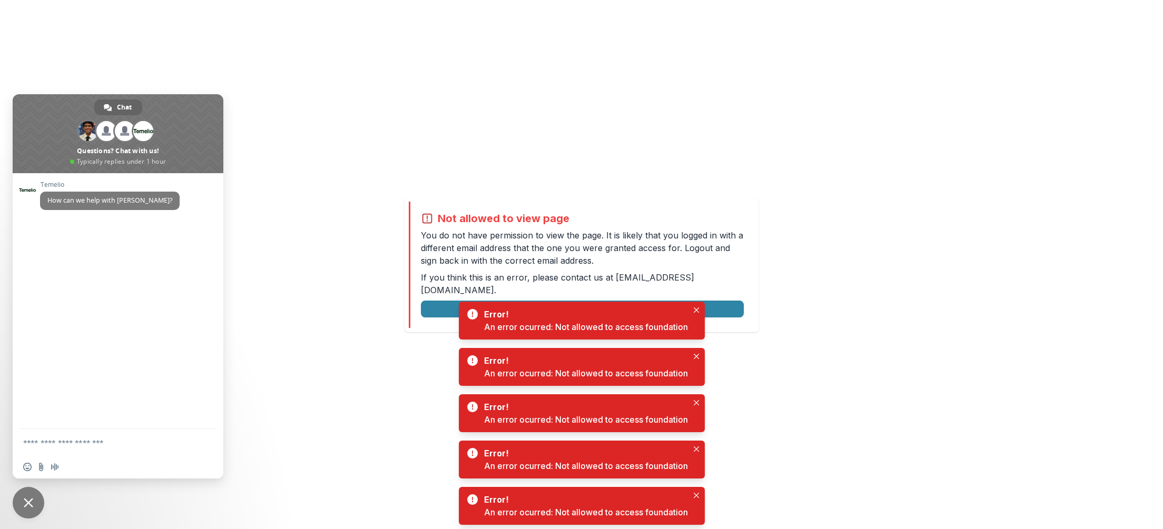
click at [784, 378] on div "Not allowed to view page You do not have permission to view the page. It is lik…" at bounding box center [581, 264] width 1163 height 529
click at [740, 308] on button "Logout" at bounding box center [582, 309] width 323 height 17
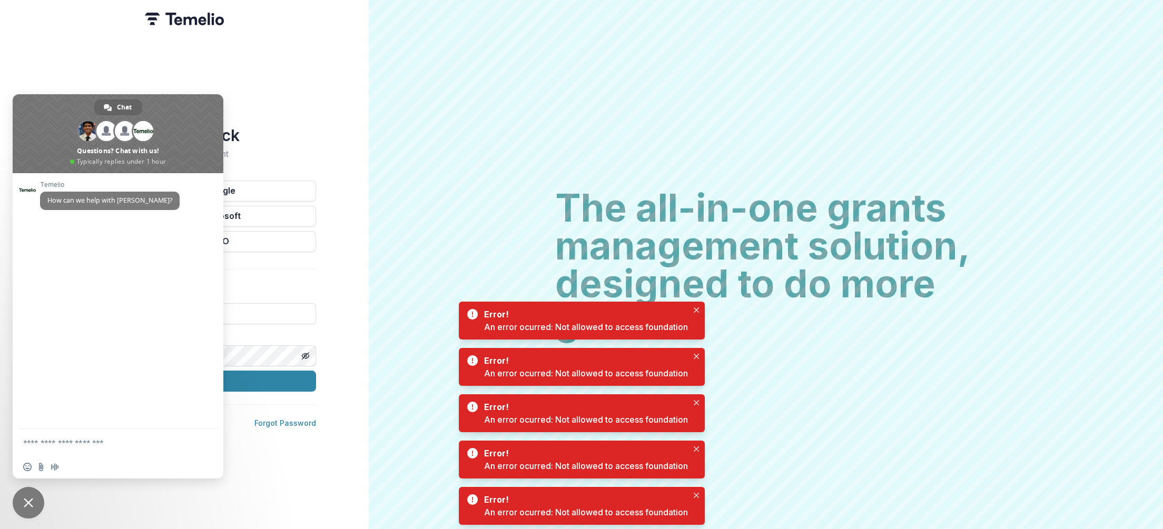
click at [372, 208] on div "The all-in-one grants management solution, designed to do more good. The all-in…" at bounding box center [766, 264] width 794 height 529
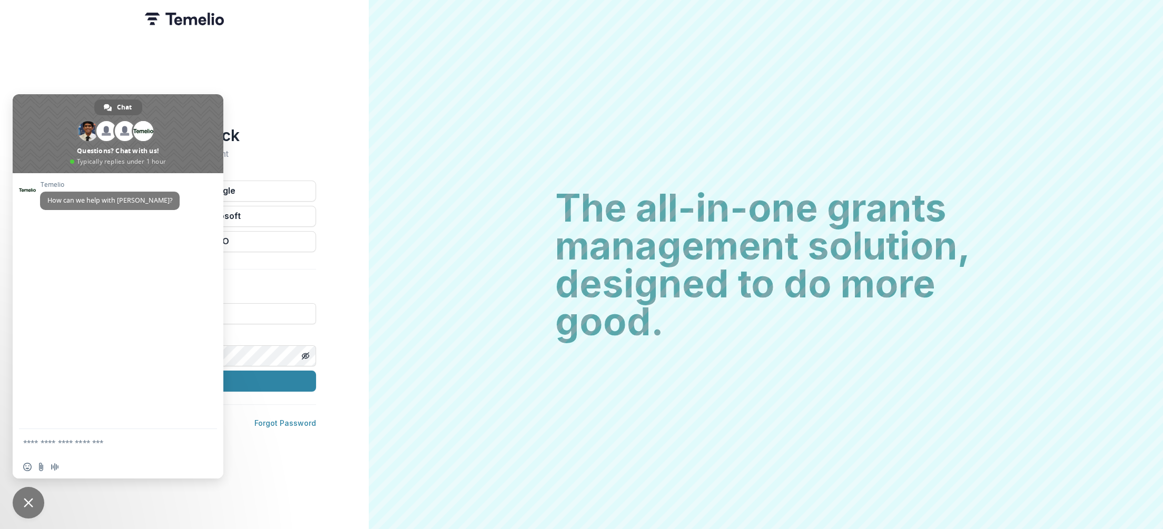
click at [38, 494] on span "Close chat" at bounding box center [29, 503] width 32 height 32
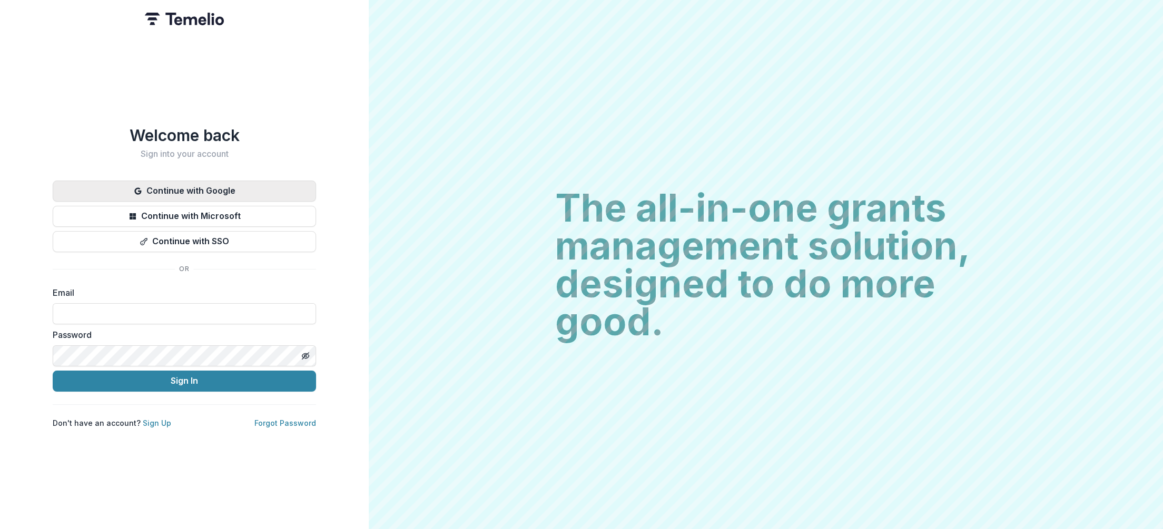
click at [250, 190] on button "Continue with Google" at bounding box center [184, 191] width 263 height 21
